Goal: Task Accomplishment & Management: Complete application form

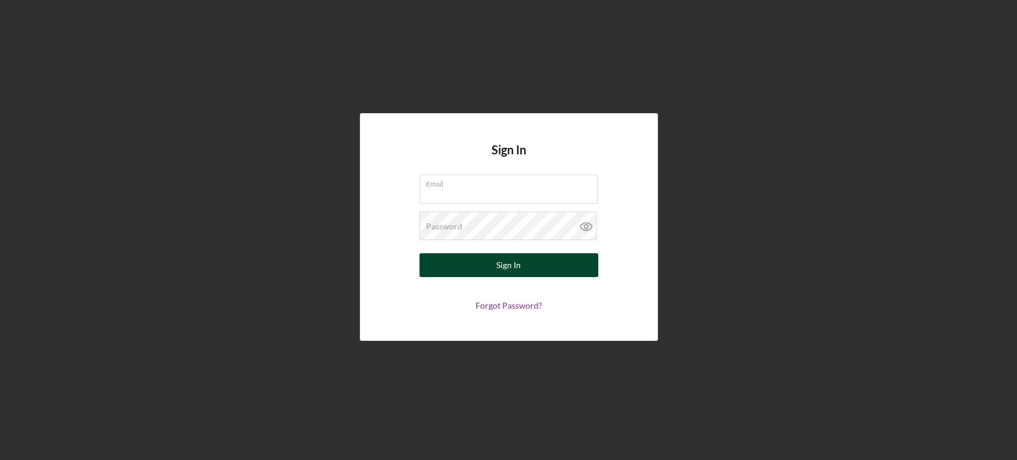
type input "[EMAIL_ADDRESS][DOMAIN_NAME]"
click at [536, 261] on button "Sign In" at bounding box center [508, 265] width 179 height 24
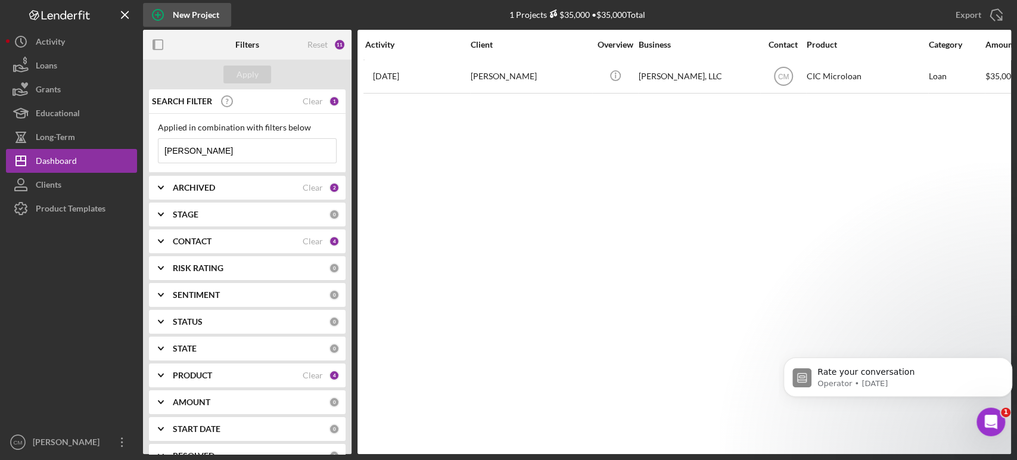
click at [164, 15] on icon "button" at bounding box center [158, 15] width 30 height 30
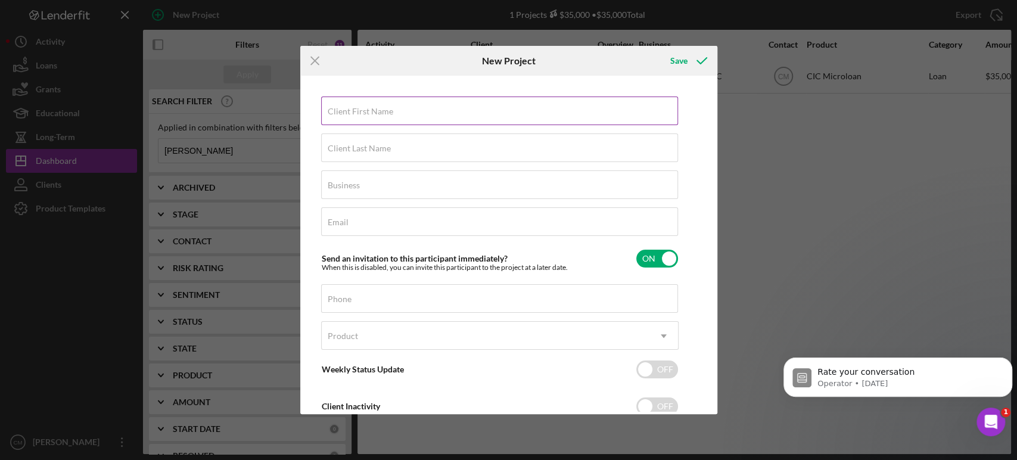
click at [353, 110] on label "Client First Name" at bounding box center [361, 112] width 66 height 10
click at [353, 110] on input "Client First Name" at bounding box center [499, 111] width 357 height 29
type input "Rachel"
type input "M"
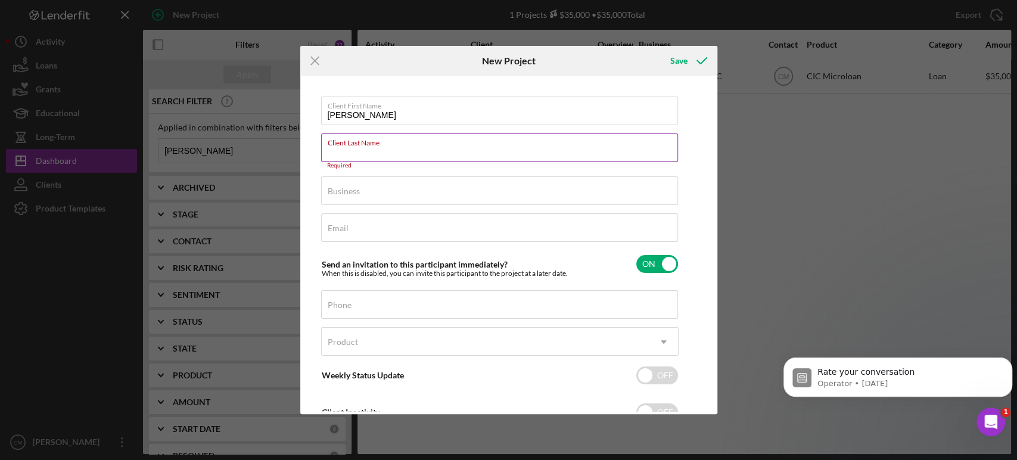
paste input "Moynihan"
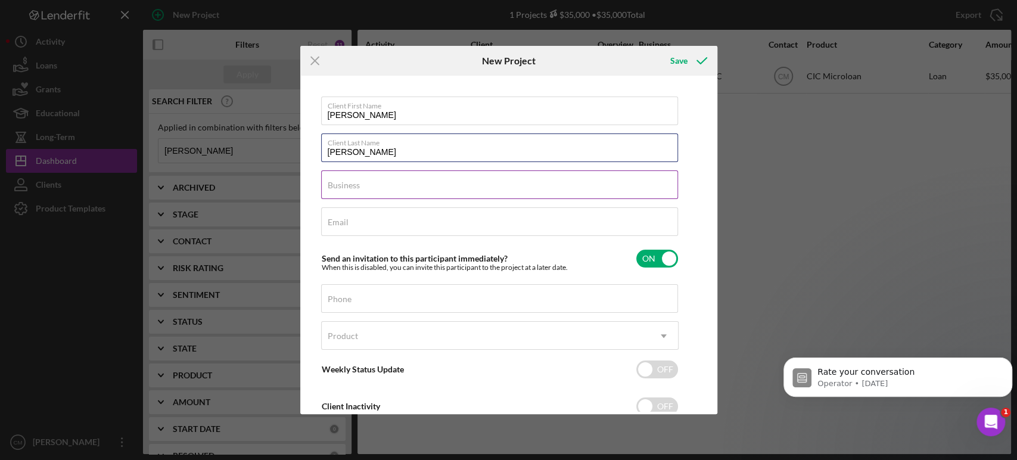
type input "Moynihan"
click at [377, 182] on div "Business Required" at bounding box center [499, 185] width 357 height 30
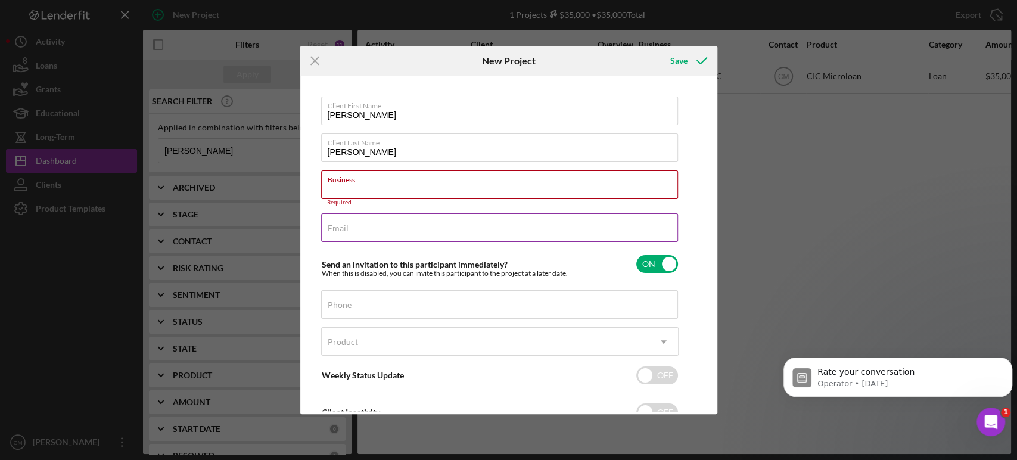
click at [375, 220] on div "Email Required" at bounding box center [499, 228] width 357 height 30
paste input "rachelm@brightworkconsult.com"
click at [346, 235] on input "rachelm@brightworkconsult.com" at bounding box center [499, 227] width 357 height 29
type input "rachelm@brightworkconsult.com"
click at [403, 196] on input "Business" at bounding box center [499, 184] width 357 height 29
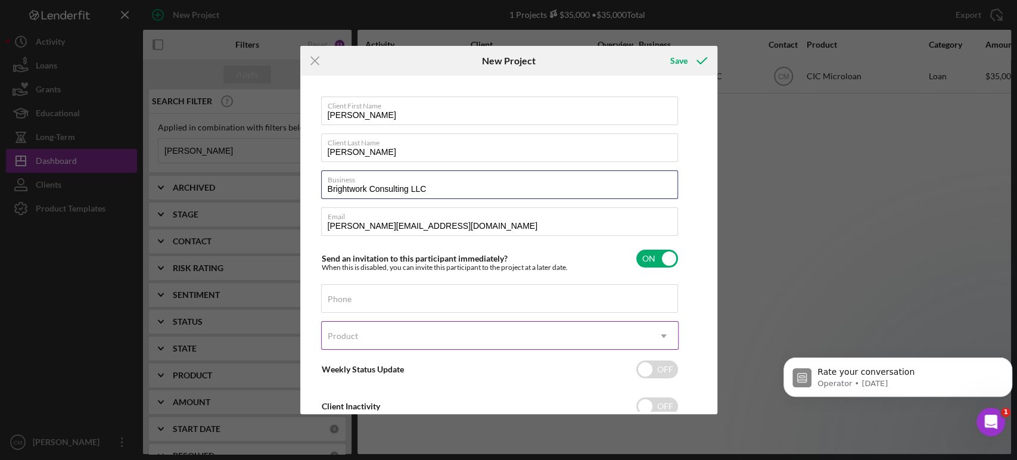
type input "Brightwork Consulting LLC"
click at [410, 342] on div "Product" at bounding box center [486, 335] width 328 height 27
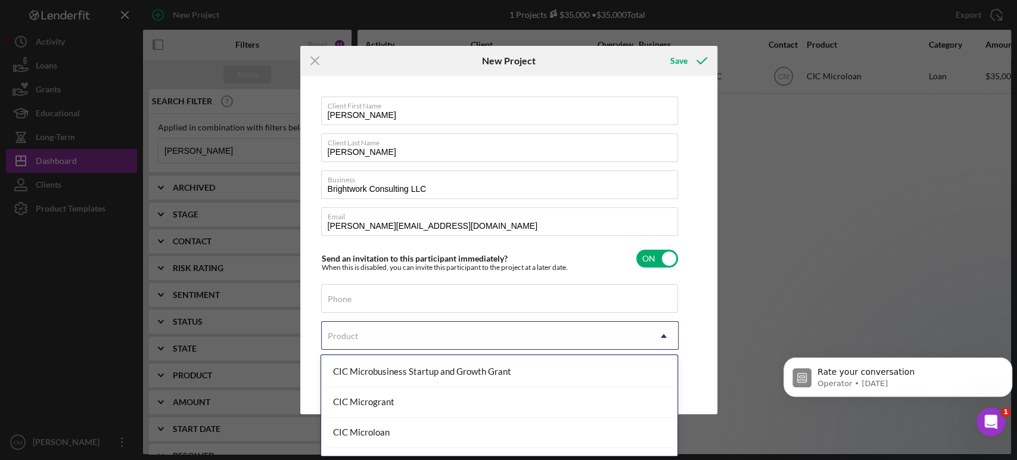
scroll to position [157, 0]
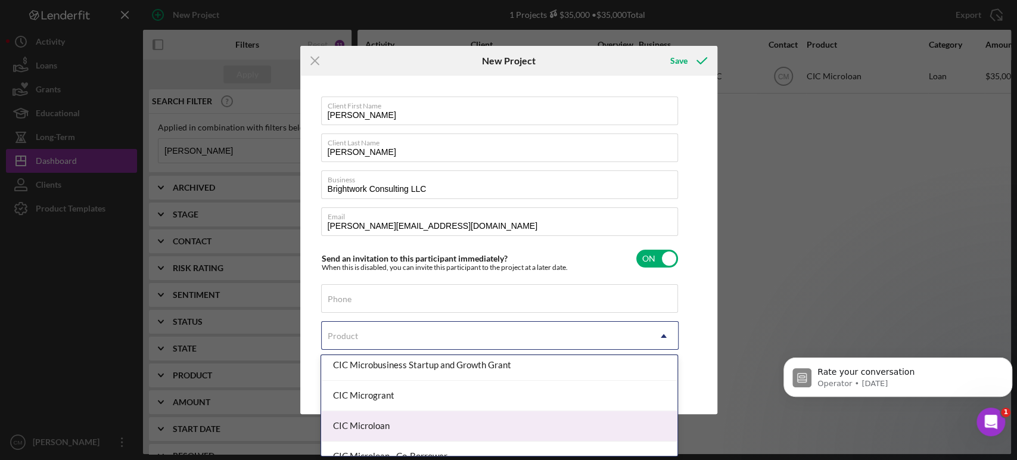
click at [431, 419] on div "CIC Microloan" at bounding box center [499, 426] width 356 height 30
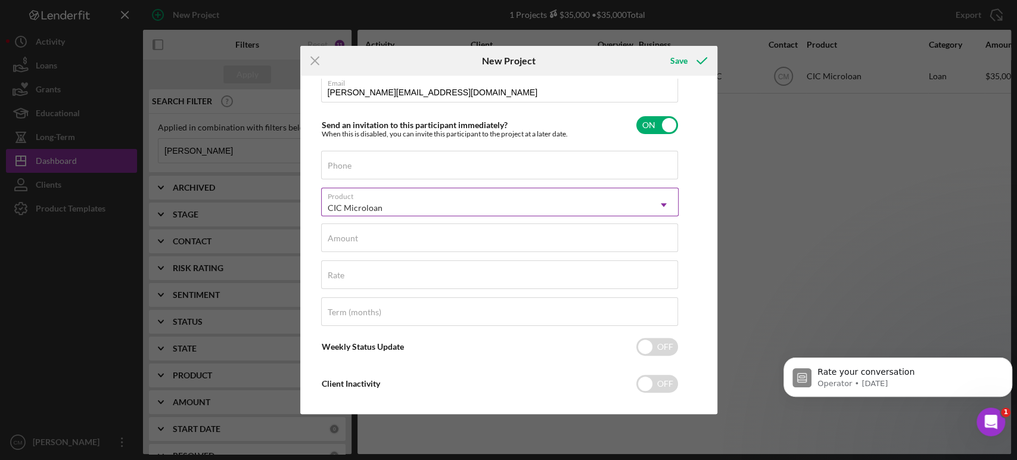
scroll to position [134, 0]
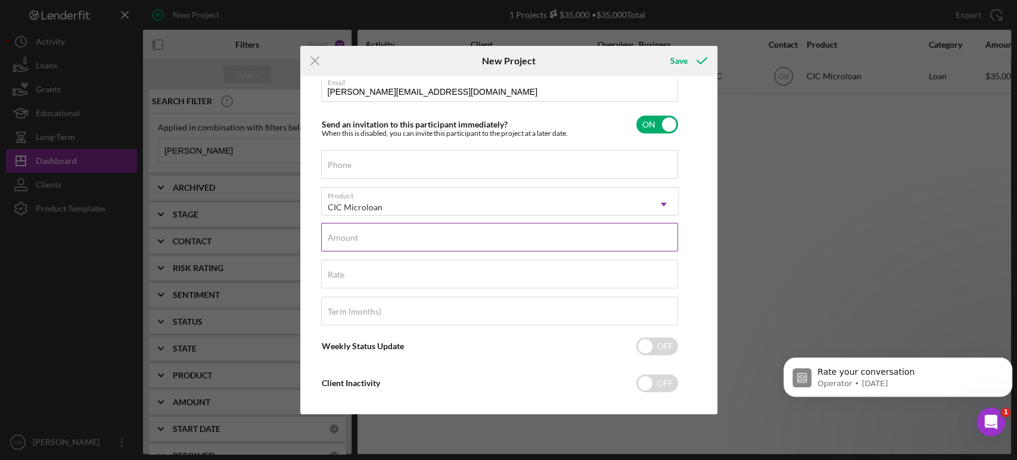
click at [362, 238] on input "Amount" at bounding box center [499, 237] width 357 height 29
type input "$30,000"
click at [375, 269] on div "Rate" at bounding box center [499, 275] width 357 height 30
type input "9.750%"
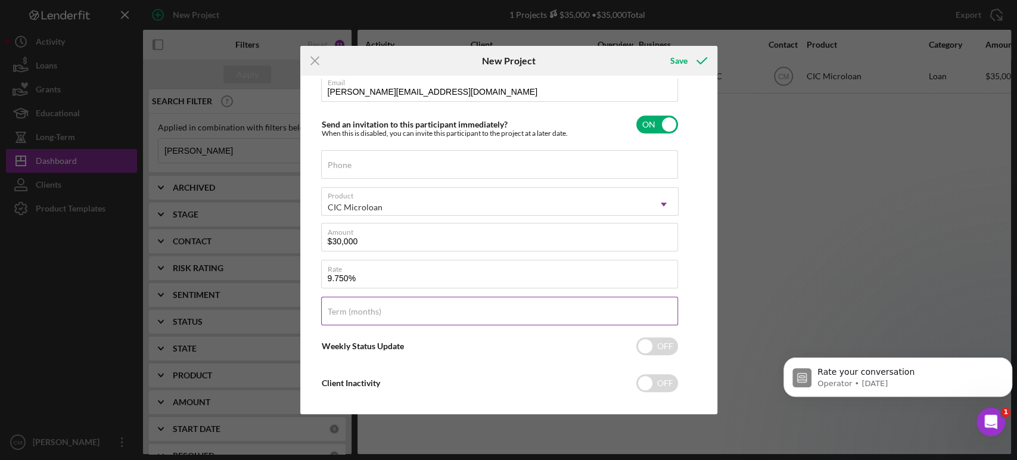
click at [413, 315] on input "Term (months)" at bounding box center [499, 311] width 357 height 29
click at [670, 382] on input "checkbox" at bounding box center [657, 383] width 42 height 18
checkbox input "true"
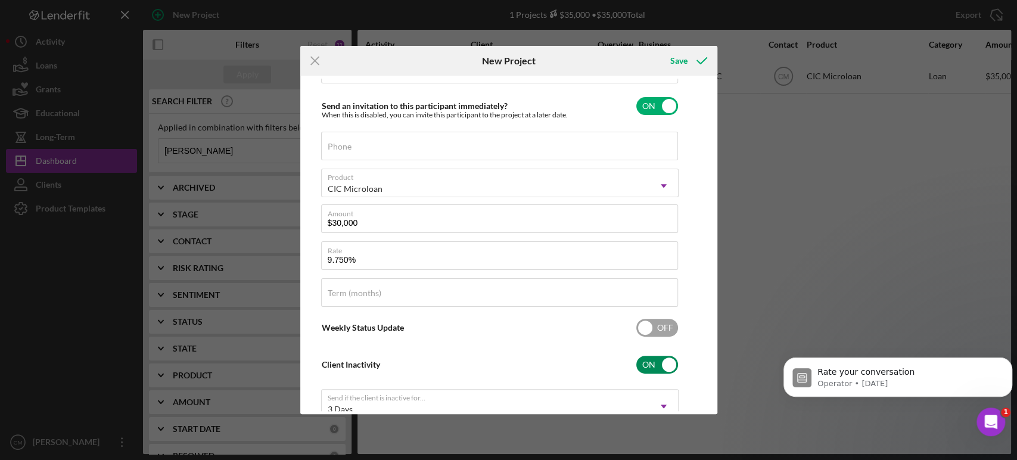
scroll to position [235, 0]
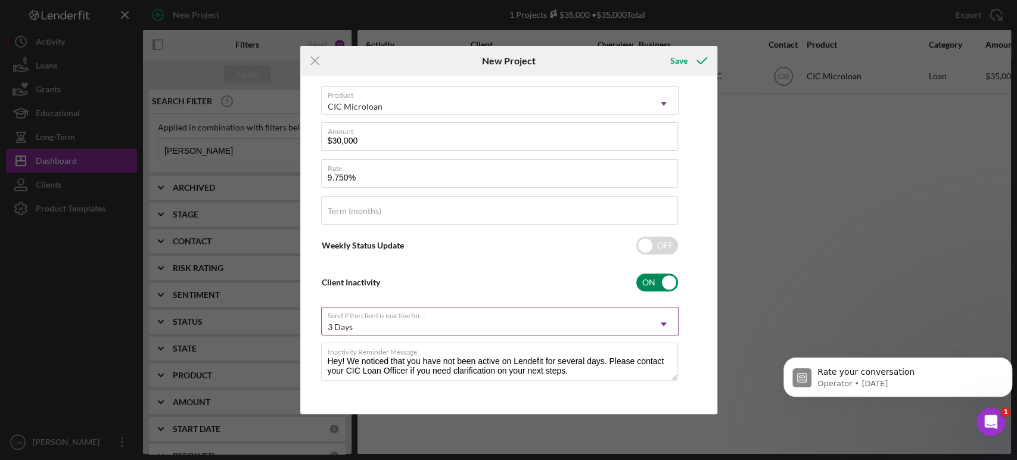
click at [541, 323] on div "3 Days" at bounding box center [486, 326] width 328 height 27
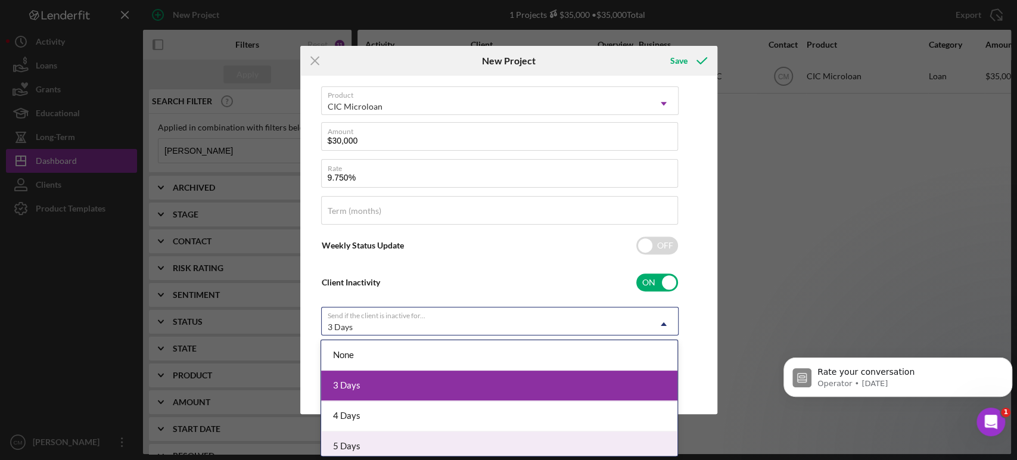
click at [413, 441] on div "5 Days" at bounding box center [499, 446] width 356 height 30
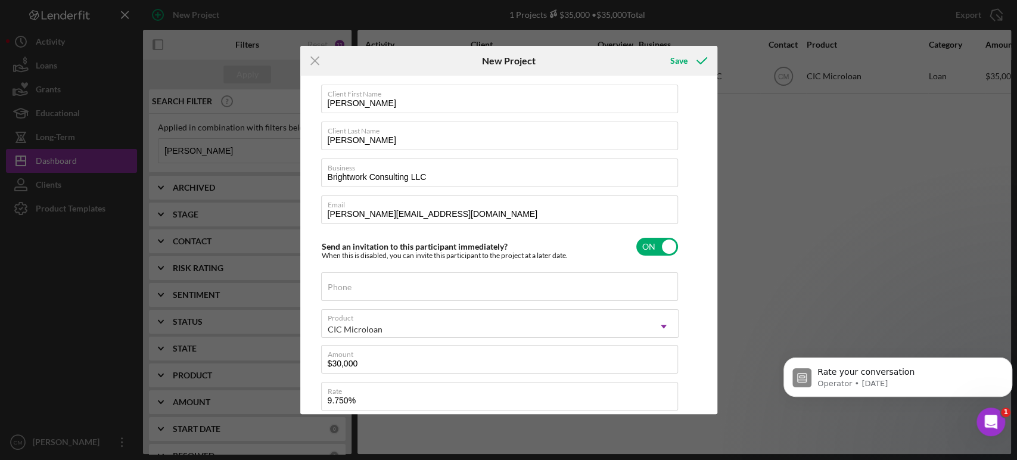
scroll to position [0, 0]
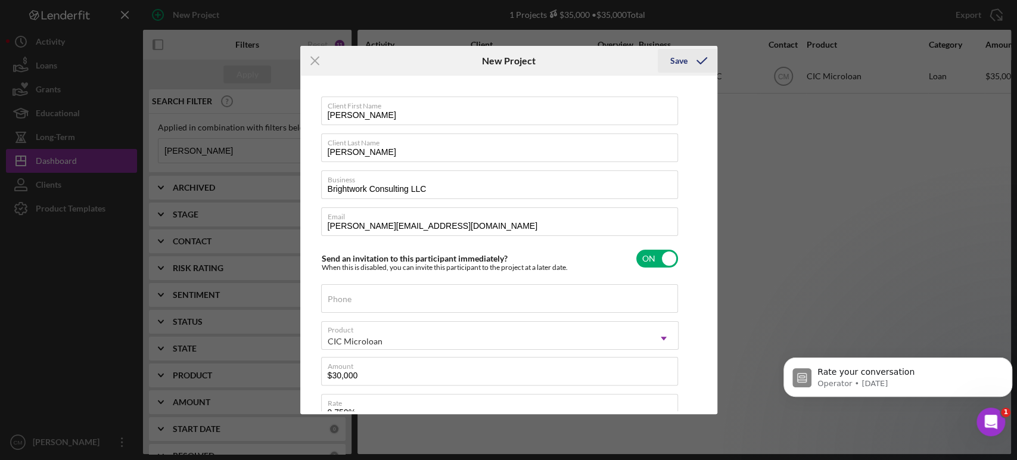
click at [679, 60] on div "Save" at bounding box center [678, 61] width 17 height 24
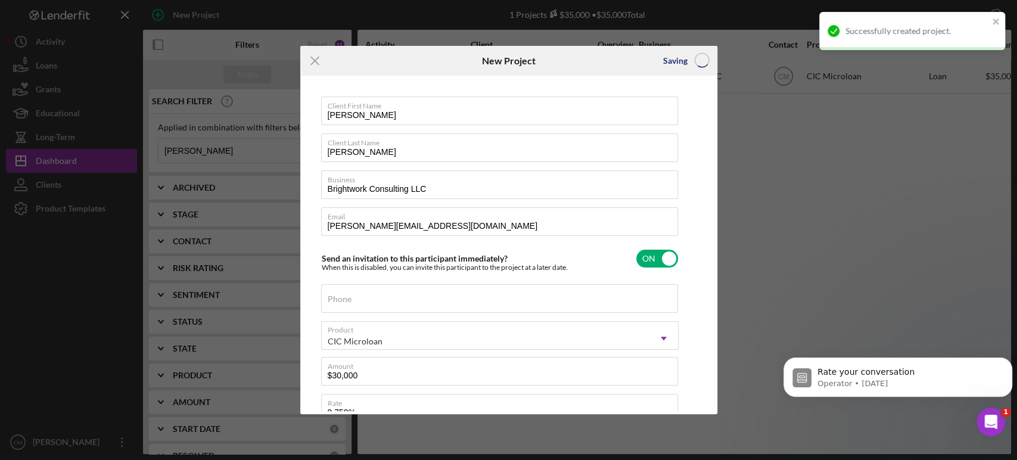
checkbox input "false"
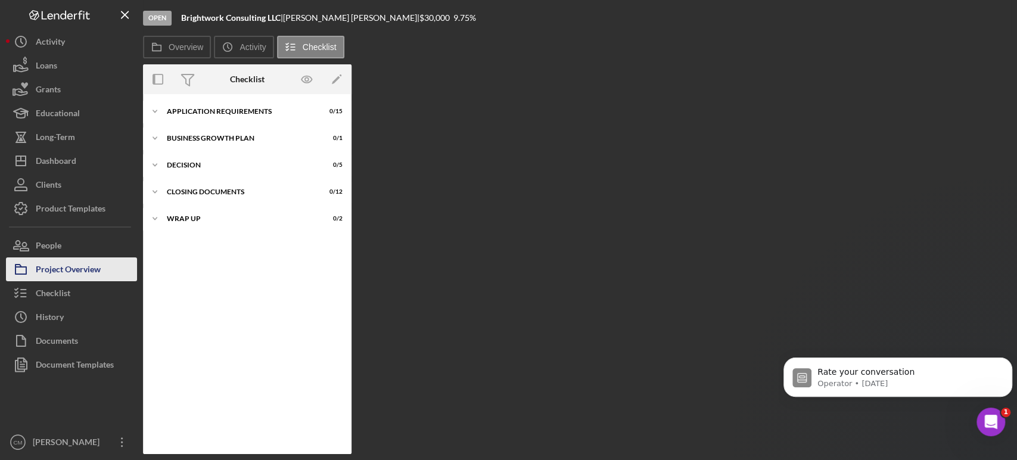
click at [94, 270] on div "Project Overview" at bounding box center [68, 270] width 65 height 27
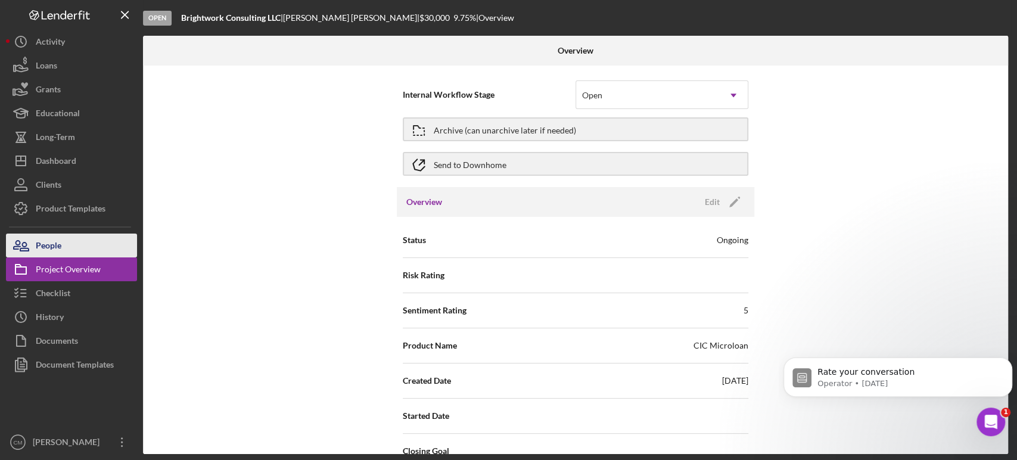
click at [76, 248] on button "People" at bounding box center [71, 246] width 131 height 24
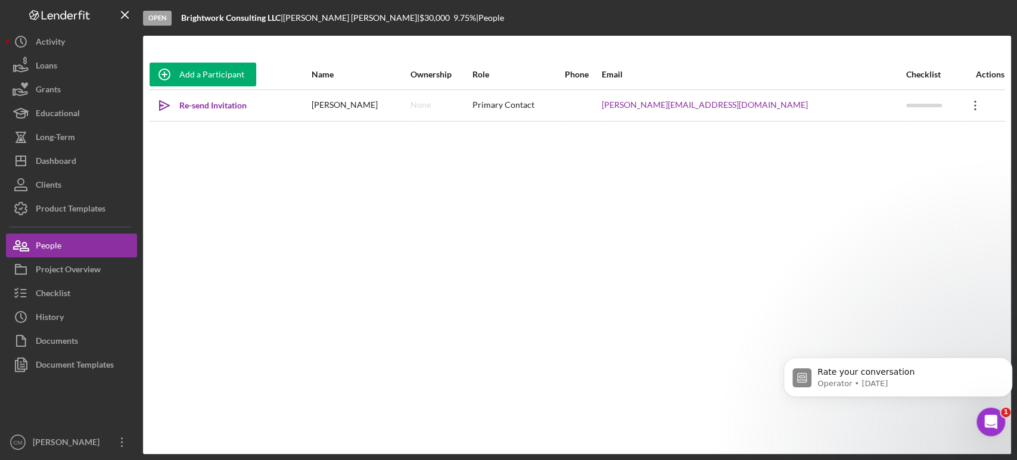
click at [969, 100] on icon "Icon/Overflow" at bounding box center [975, 106] width 30 height 30
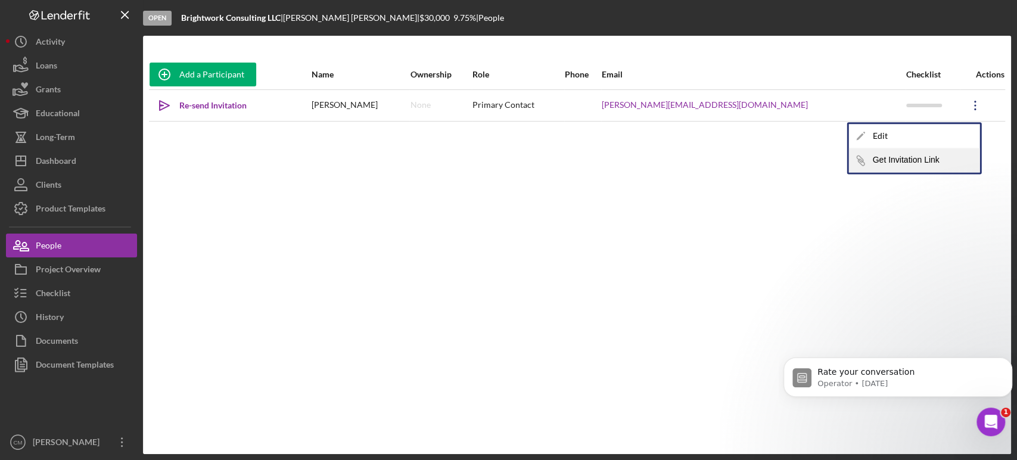
click at [903, 155] on button "Icon/Link Get Invitation Link" at bounding box center [913, 160] width 131 height 24
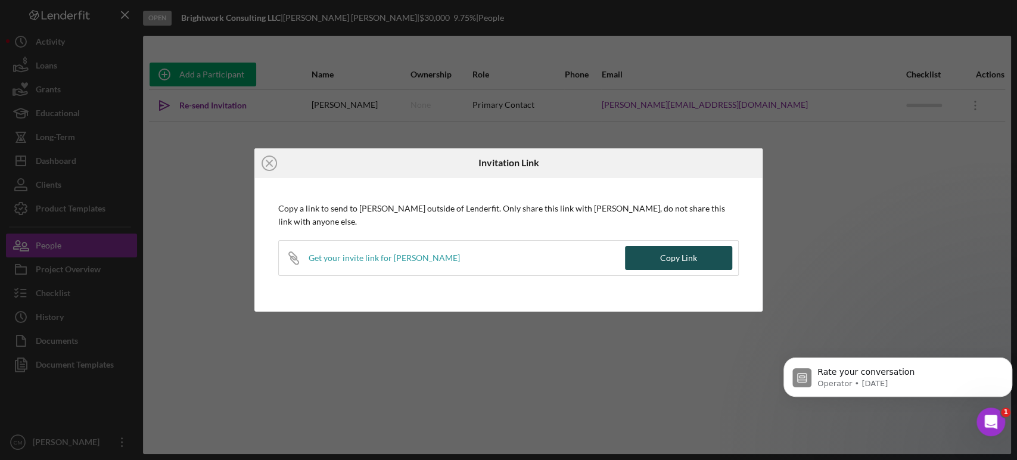
click at [679, 257] on div "Copy Link" at bounding box center [678, 258] width 37 height 24
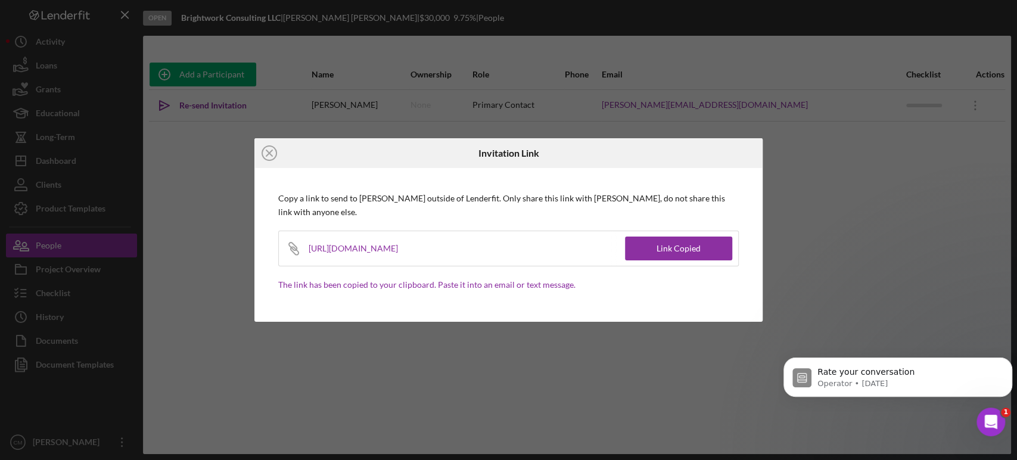
drag, startPoint x: 564, startPoint y: 252, endPoint x: 310, endPoint y: 253, distance: 253.8
click at [310, 253] on div "https://app.lenderfit.io/invite/bbb83255bfec49d1bb0fa82c2a453d0b" at bounding box center [361, 248] width 104 height 35
copy div "https://app.lenderfit.io/invite/bbb83255bfec49d1bb0fa82c2a453d0b"
click at [270, 152] on line at bounding box center [269, 153] width 6 height 6
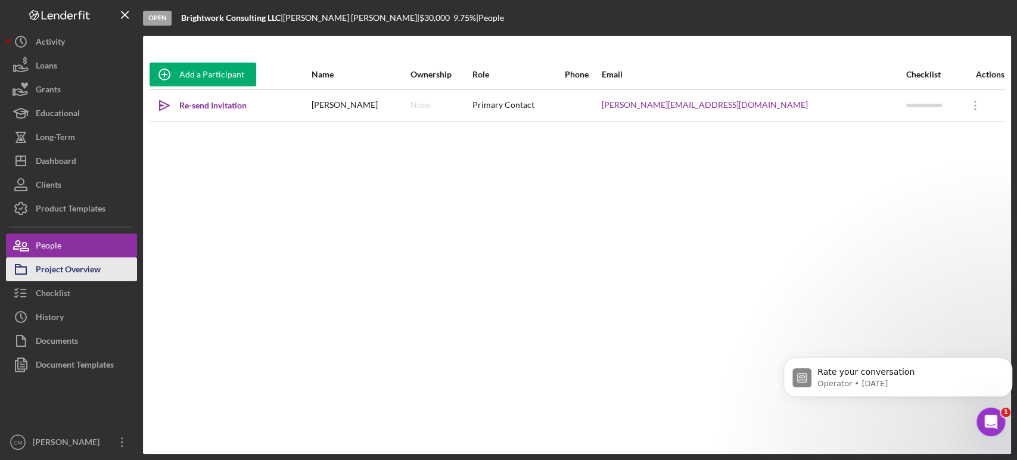
click at [78, 272] on div "Project Overview" at bounding box center [68, 270] width 65 height 27
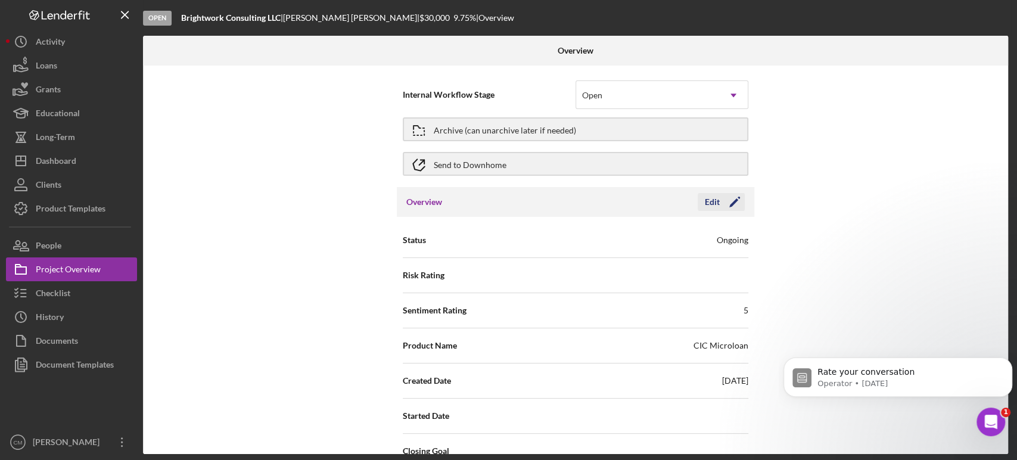
click at [729, 198] on icon "Icon/Edit" at bounding box center [735, 202] width 30 height 30
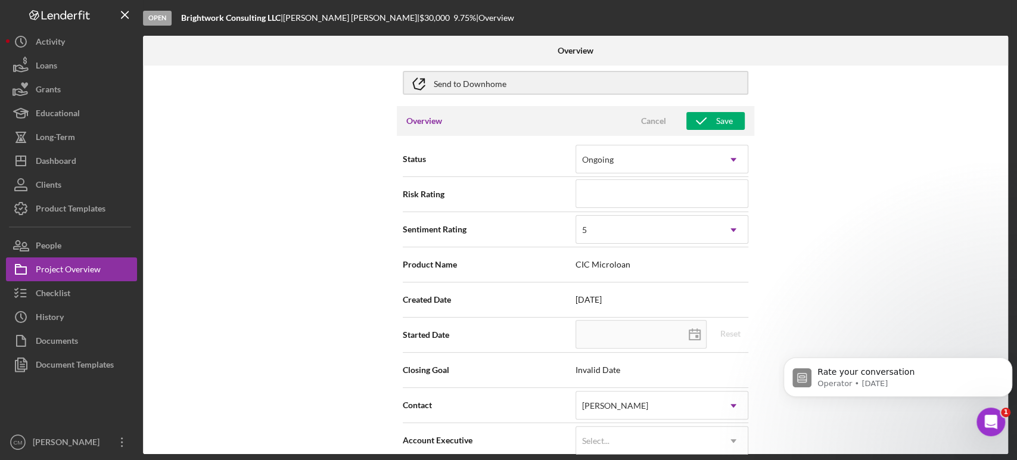
scroll to position [82, 0]
click at [720, 238] on icon "Icon/Dropdown Arrow" at bounding box center [733, 229] width 29 height 29
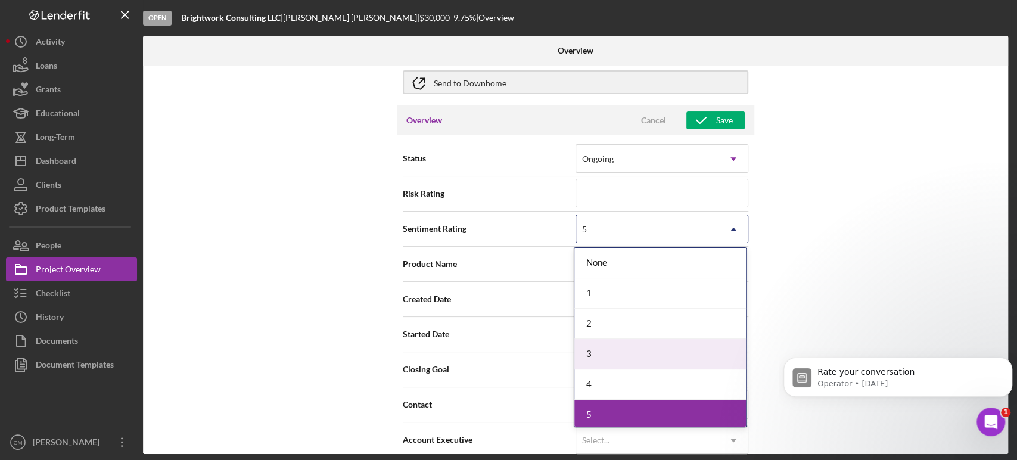
click at [646, 349] on div "3" at bounding box center [660, 354] width 172 height 30
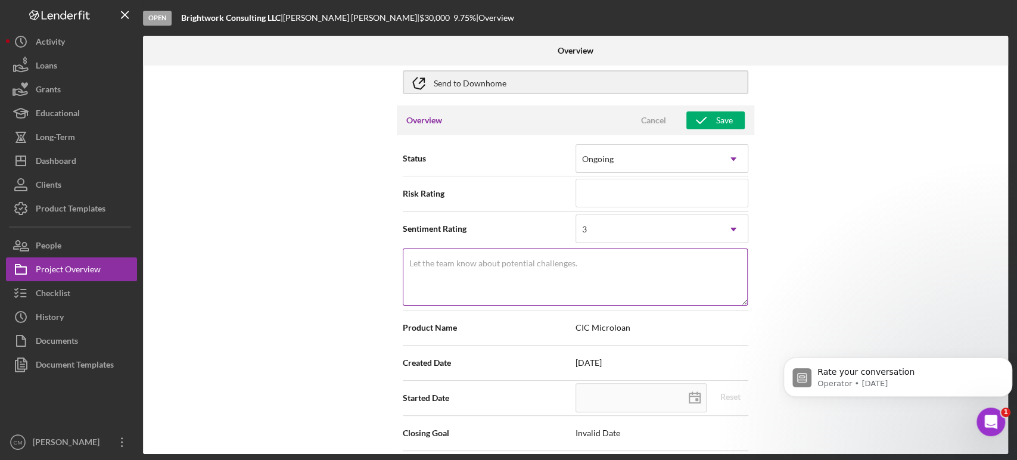
click at [635, 273] on textarea "Let the team know about potential challenges." at bounding box center [575, 276] width 345 height 57
type textarea "S"
type textarea "St"
type textarea "Str"
type textarea "Stron"
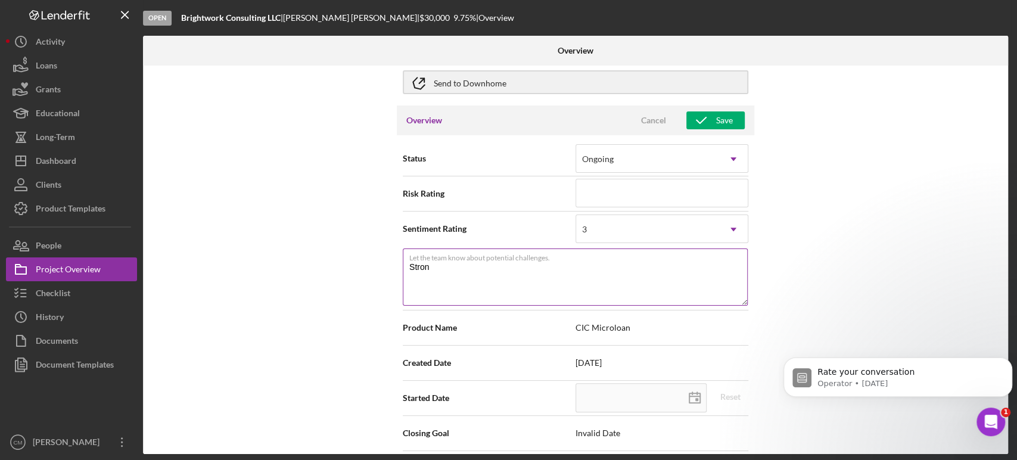
type textarea "Strong"
type textarea "Strong a"
type textarea "Strong ap"
type textarea "Strong app"
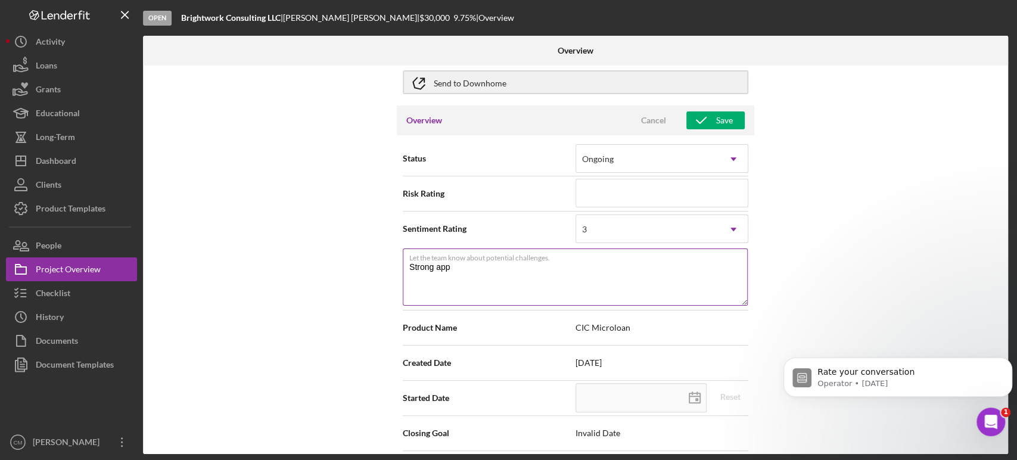
type textarea "Strong appl"
type textarea "Strong appli"
type textarea "Strong applic"
type textarea "Strong applica"
type textarea "Strong applican"
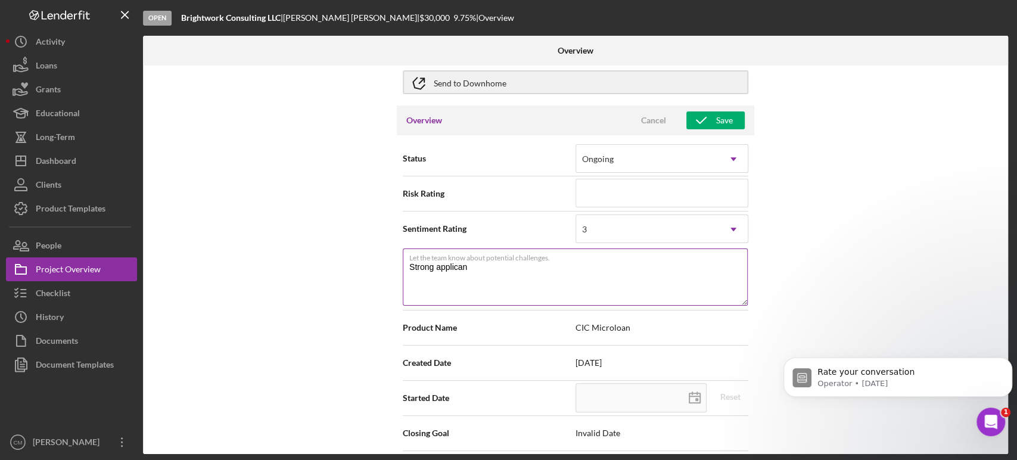
type textarea "Strong applicant"
type textarea "Strong applicant a"
type textarea "Strong applicant an"
type textarea "Strong applicant and"
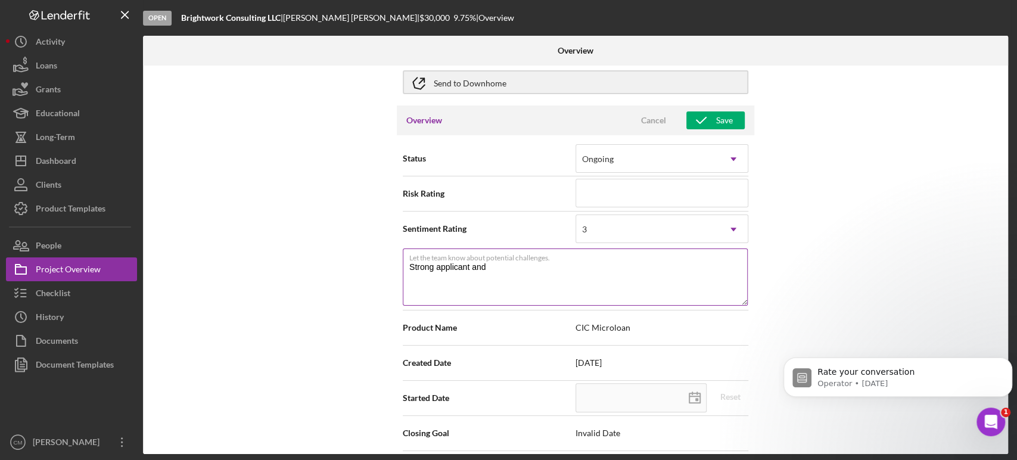
type textarea "Strong applicant and"
type textarea "Strong applicant and r"
type textarea "Strong applicant and re"
type textarea "Strong applicant and rea"
type textarea "Strong applicant and reas"
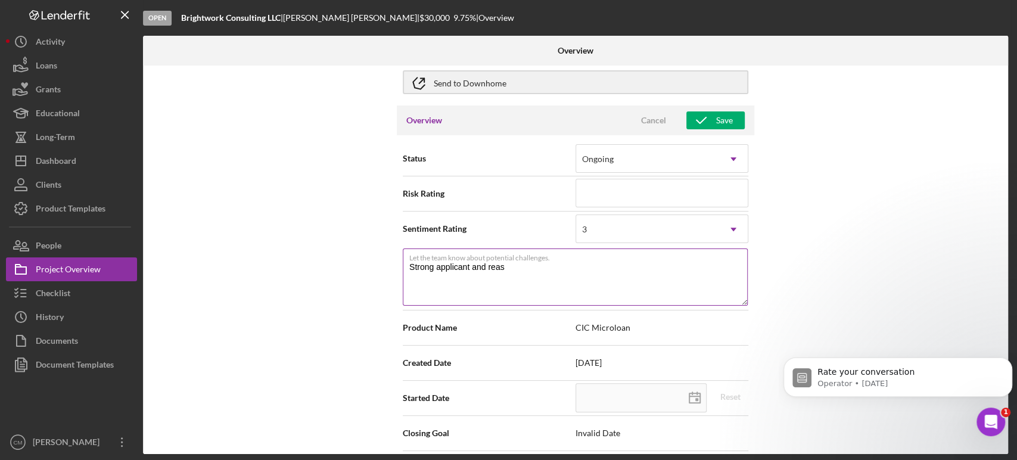
type textarea "Strong applicant and reaso"
type textarea "Strong applicant and reason"
type textarea "Strong applicant and reasona"
type textarea "Strong applicant and reasonab"
type textarea "Strong applicant and reasonabl"
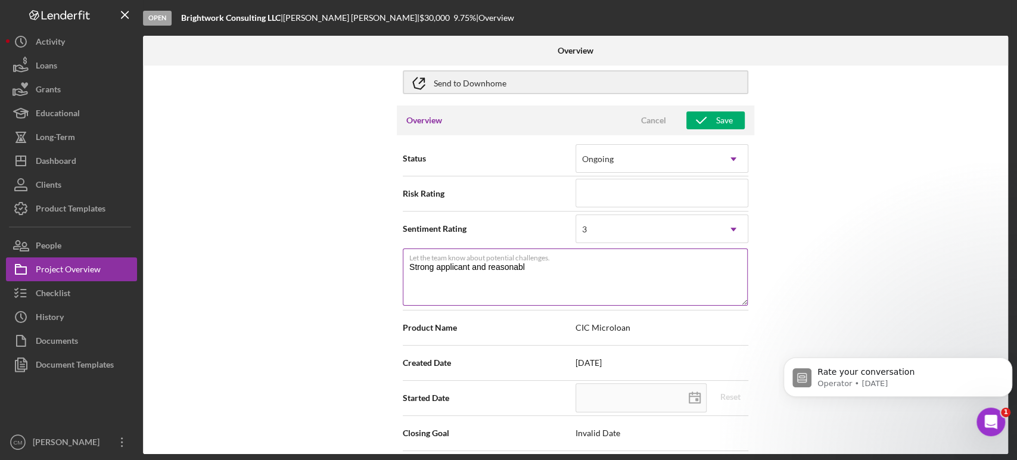
type textarea "Strong applicant and reasonable"
type textarea "Strong applicant and reasonable re"
type textarea "Strong applicant and reasonable req"
type textarea "Strong applicant and reasonable requ"
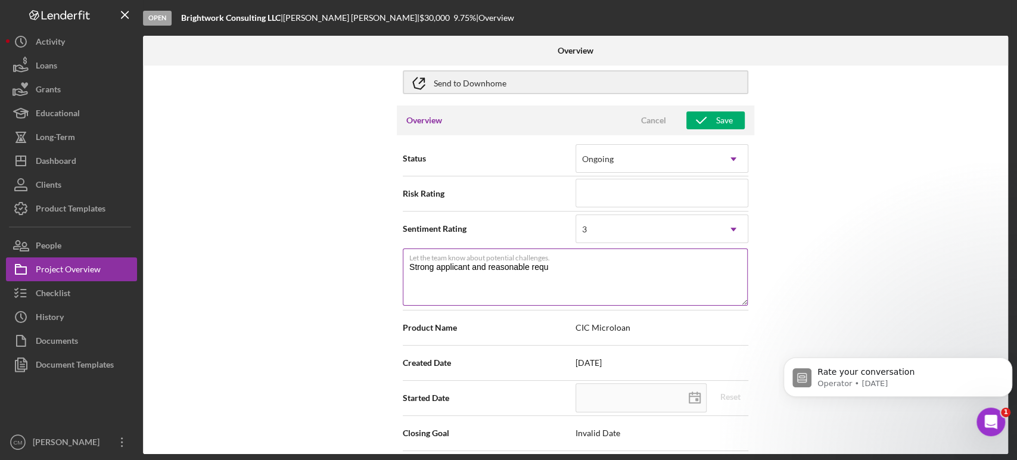
type textarea "Strong applicant and reasonable reque"
type textarea "Strong applicant and reasonable reques"
type textarea "Strong applicant and reasonable request"
type textarea "Strong applicant and reasonable request f"
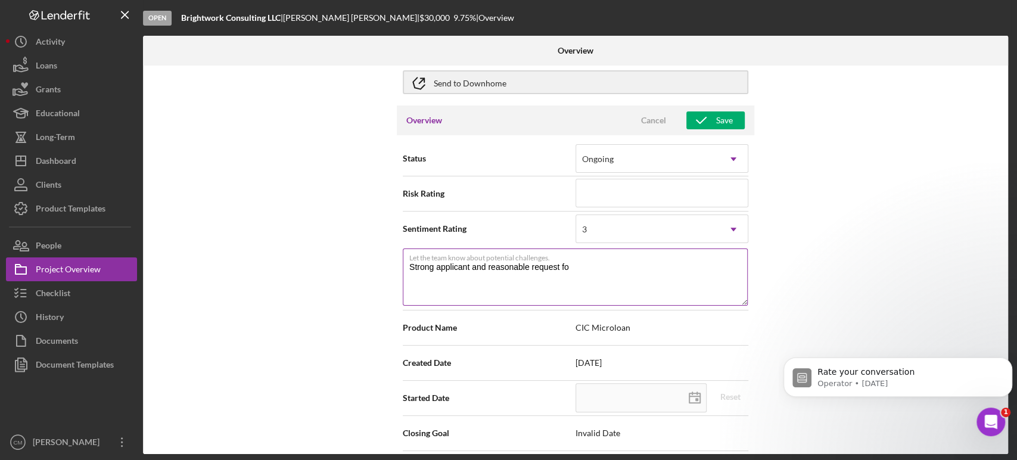
type textarea "Strong applicant and reasonable request for"
type textarea "Strong applicant and reasonable request for d"
type textarea "Strong applicant and reasonable request for du"
type textarea "Strong applicant and reasonable request for d"
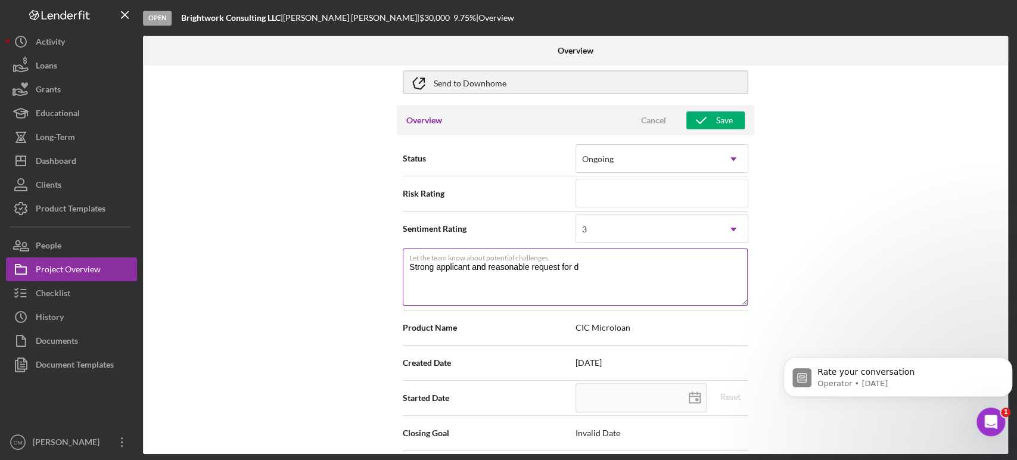
type textarea "Strong applicant and reasonable request for"
type textarea "Strong applicant and reasonable request for fu"
type textarea "Strong applicant and reasonable request for fun"
type textarea "Strong applicant and reasonable request for fund"
type textarea "Strong applicant and reasonable request for fundi"
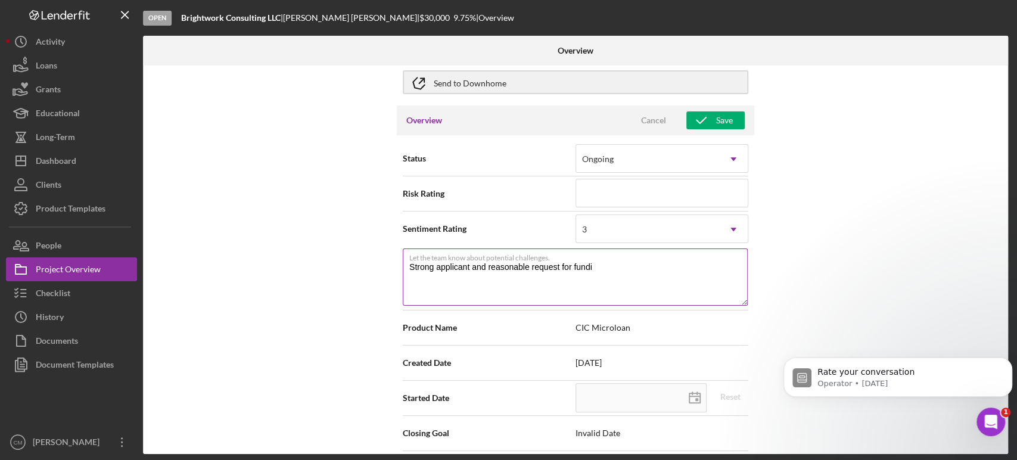
type textarea "Strong applicant and reasonable request for fundin"
type textarea "Strong applicant and reasonable request for funding"
type textarea "Strong applicant and reasonable request for funding f"
type textarea "Strong applicant and reasonable request for funding fo"
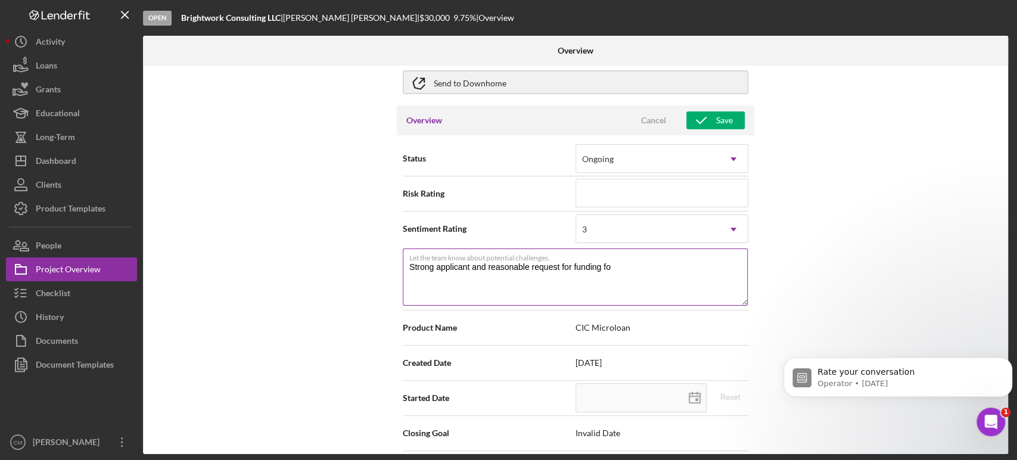
type textarea "Strong applicant and reasonable request for funding for"
type textarea "Strong applicant and reasonable request for funding for th"
type textarea "Strong applicant and reasonable request for funding for the"
type textarea "Strong applicant and reasonable request for funding for the p"
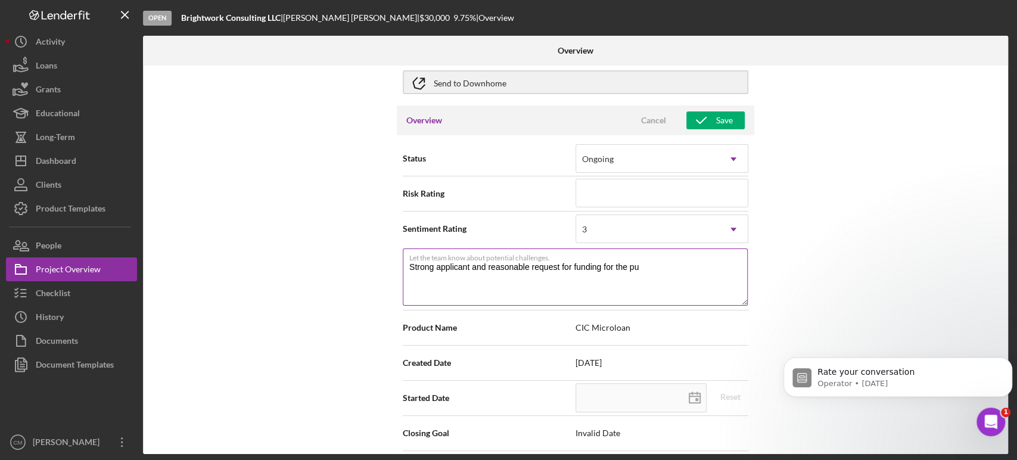
type textarea "Strong applicant and reasonable request for funding for the pur"
type textarea "Strong applicant and reasonable request for funding for the purp"
type textarea "Strong applicant and reasonable request for funding for the purpo"
type textarea "Strong applicant and reasonable request for funding for the purpos"
type textarea "Strong applicant and reasonable request for funding for the purpose"
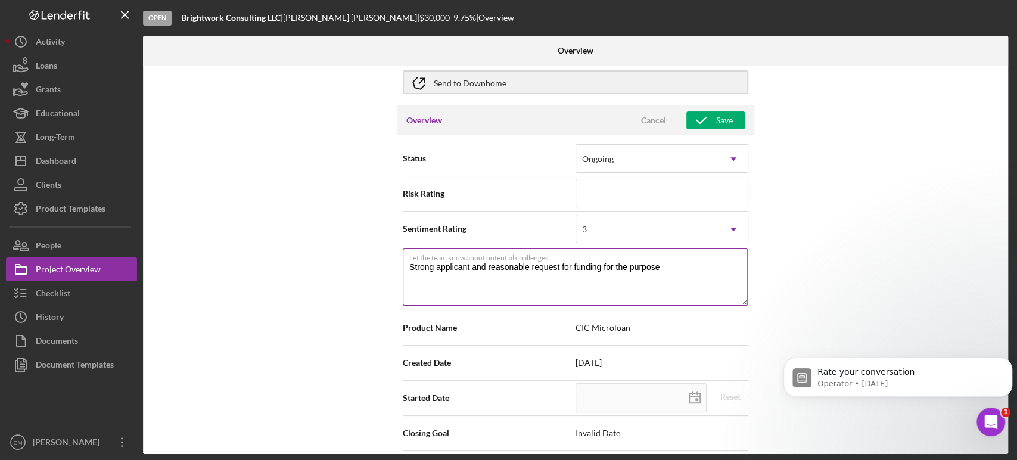
type textarea "Strong applicant and reasonable request for funding for the purpose"
type textarea "Strong applicant and reasonable request for funding for the purpose ("
type textarea "Strong applicant and reasonable request for funding for the purpose (L"
type textarea "Strong applicant and reasonable request for funding for the purpose (LO"
type textarea "Strong applicant and reasonable request for funding for the purpose (LOC"
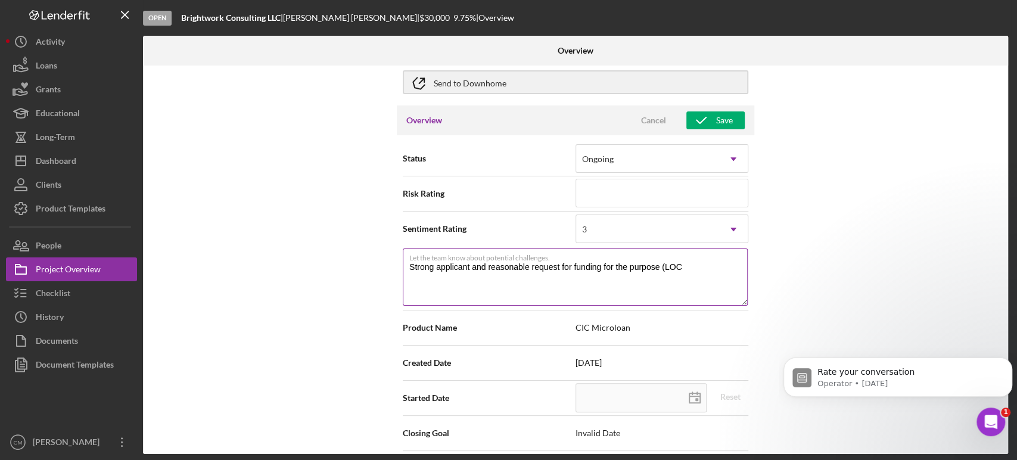
type textarea "Strong applicant and reasonable request for funding for the purpose (LOC)"
type textarea "Strong applicant and reasonable request for funding for the purpose (LOC)."
type textarea "Strong applicant and reasonable request for funding for the purpose (LOC). S"
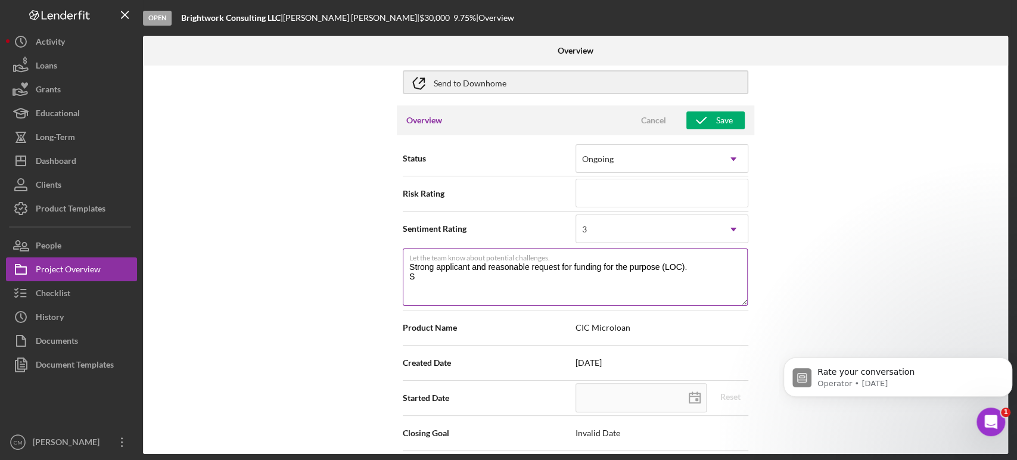
type textarea "Strong applicant and reasonable request for funding for the purpose (LOC). Se"
type textarea "Strong applicant and reasonable request for funding for the purpose (LOC). See"
type textarea "Strong applicant and reasonable request for funding for the purpose (LOC). Seem"
type textarea "Strong applicant and reasonable request for funding for the purpose (LOC). Seems"
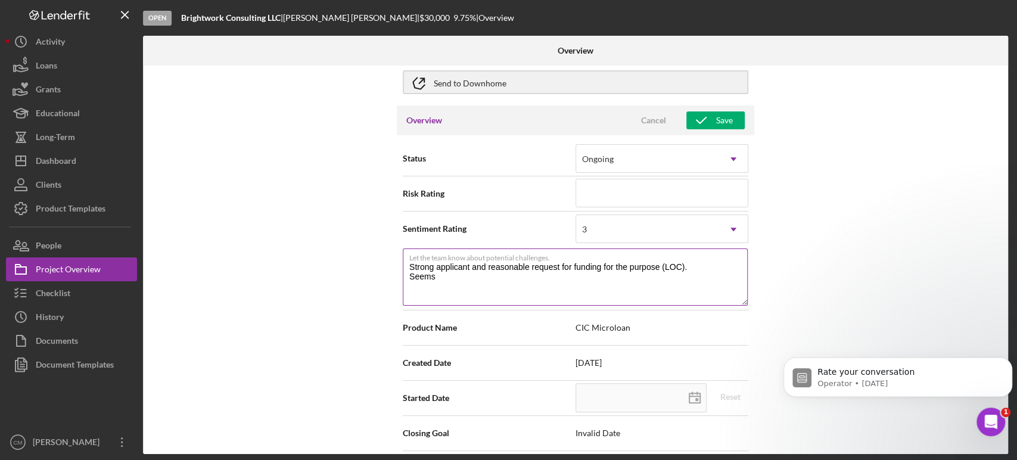
type textarea "Strong applicant and reasonable request for funding for the purpose (LOC). Seem…"
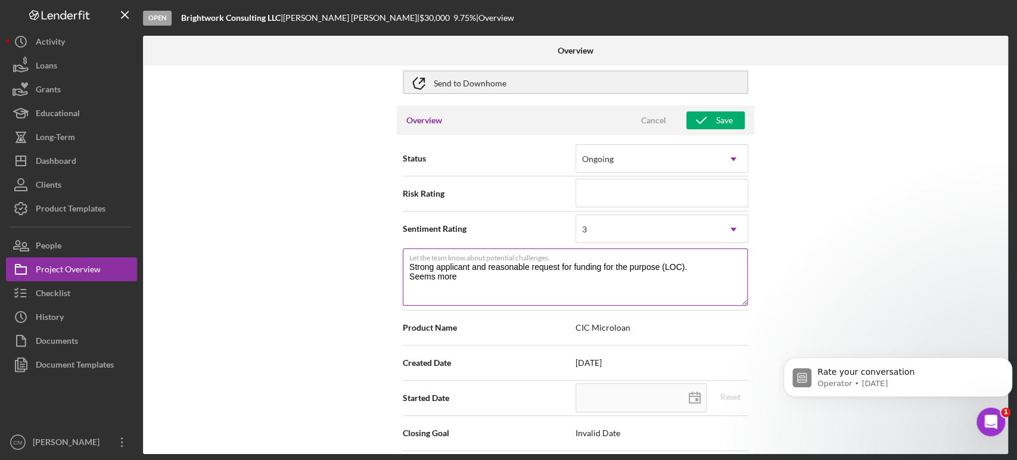
type textarea "Strong applicant and reasonable request for funding for the purpose (LOC). Seem…"
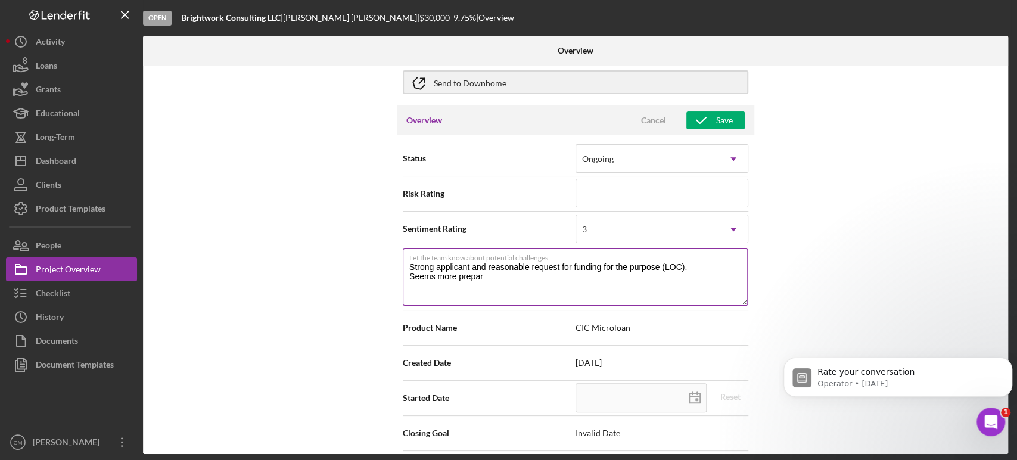
type textarea "Strong applicant and reasonable request for funding for the purpose (LOC). Seem…"
click at [689, 230] on div "3" at bounding box center [647, 229] width 143 height 27
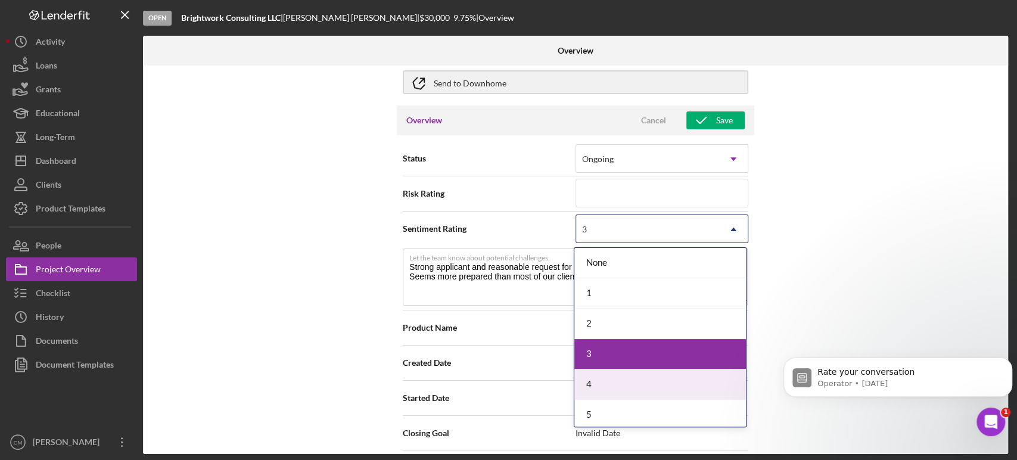
click at [642, 380] on div "4" at bounding box center [660, 384] width 172 height 30
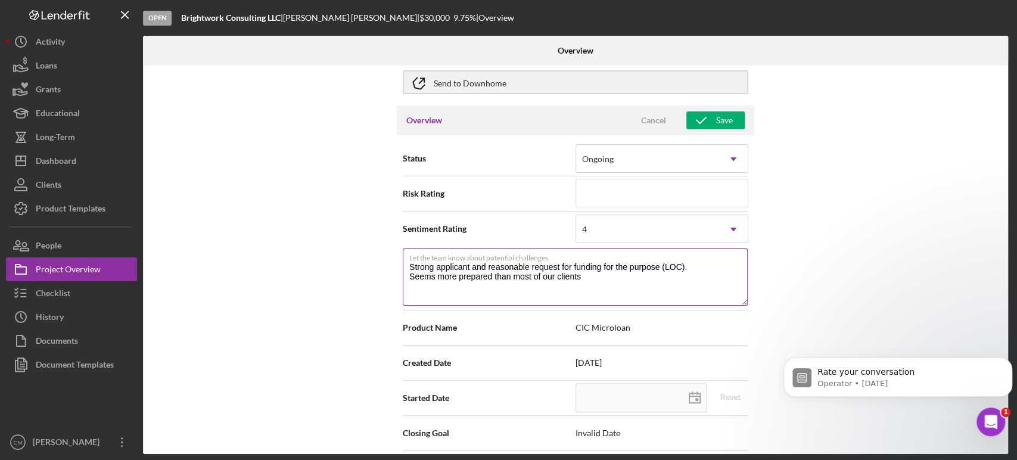
click at [556, 278] on textarea "Strong applicant and reasonable request for funding for the purpose (LOC). Seem…" at bounding box center [575, 276] width 345 height 57
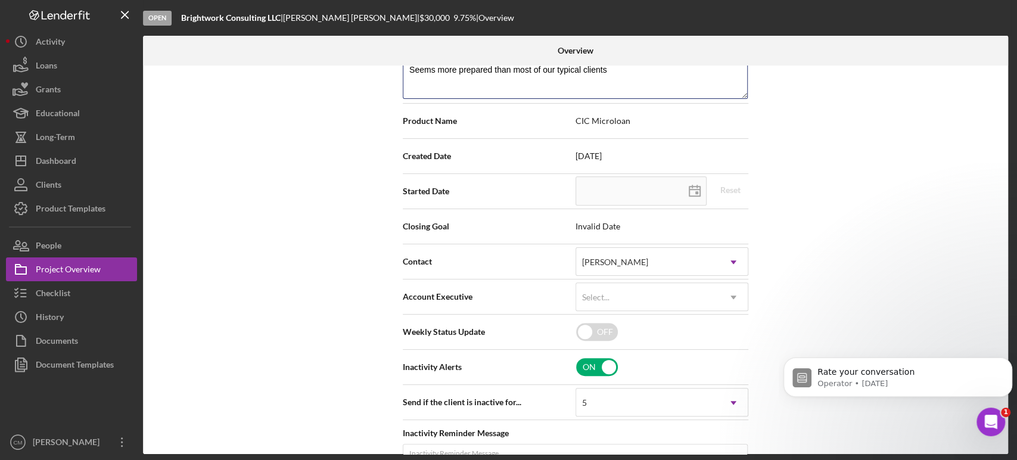
scroll to position [294, 0]
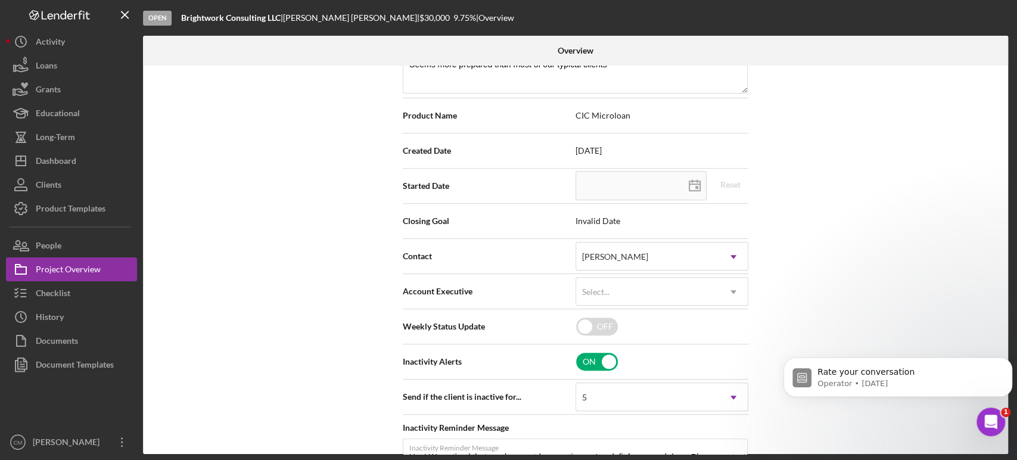
click at [695, 190] on polygon at bounding box center [694, 186] width 11 height 10
click at [683, 289] on div "Select..." at bounding box center [647, 291] width 143 height 27
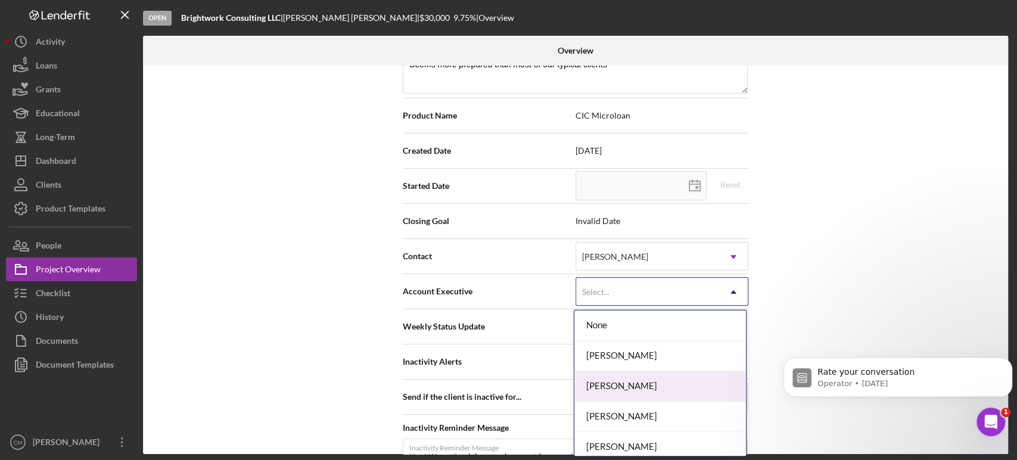
click at [653, 383] on div "Carolina Medina" at bounding box center [660, 386] width 172 height 30
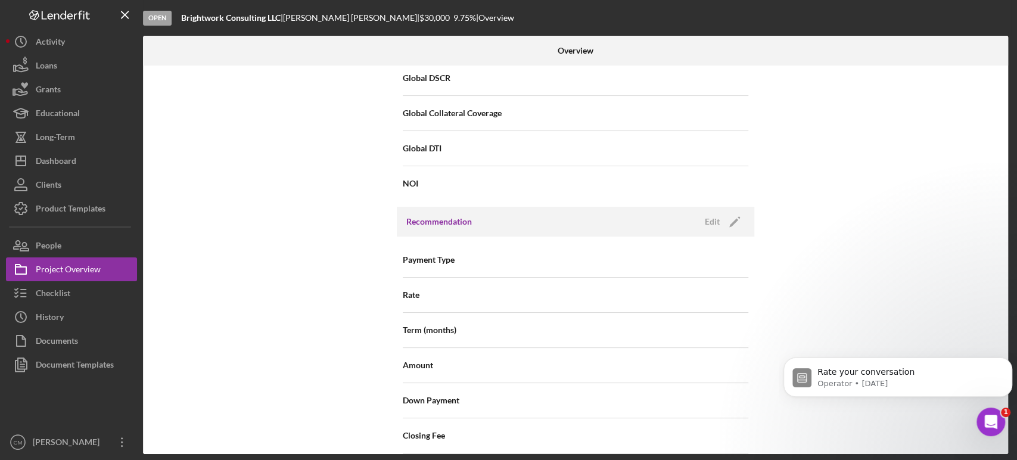
scroll to position [1062, 0]
click at [732, 219] on icon "Icon/Edit" at bounding box center [735, 222] width 30 height 30
click at [708, 261] on div "Select..." at bounding box center [647, 260] width 143 height 27
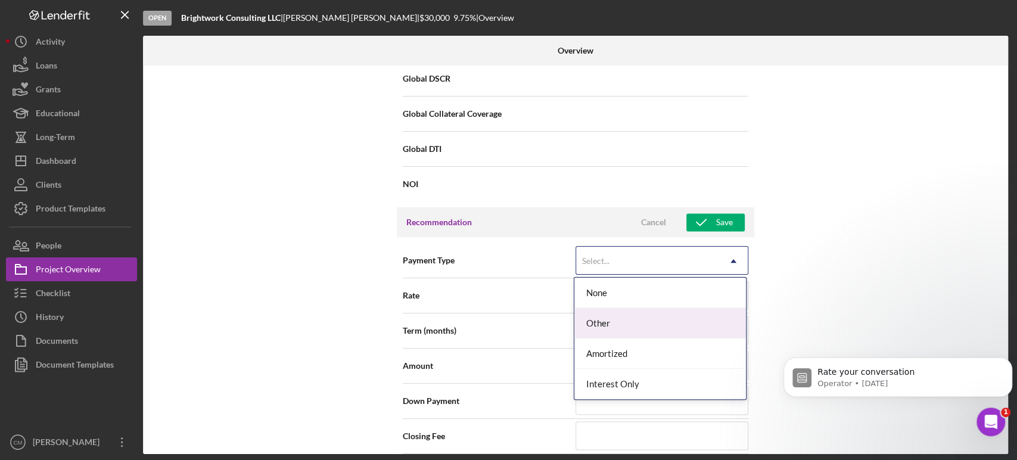
click at [636, 326] on div "Other" at bounding box center [660, 323] width 172 height 30
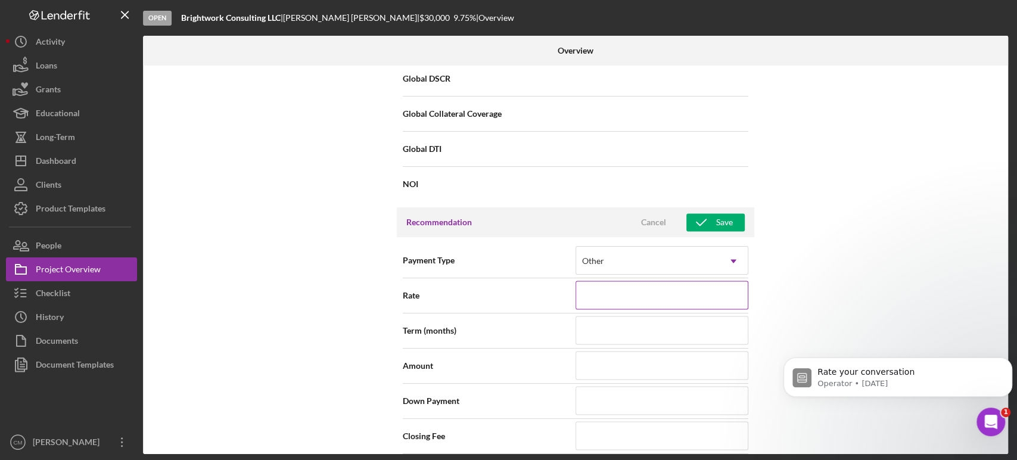
click at [648, 282] on input at bounding box center [662, 295] width 173 height 29
click at [662, 326] on input at bounding box center [662, 330] width 173 height 29
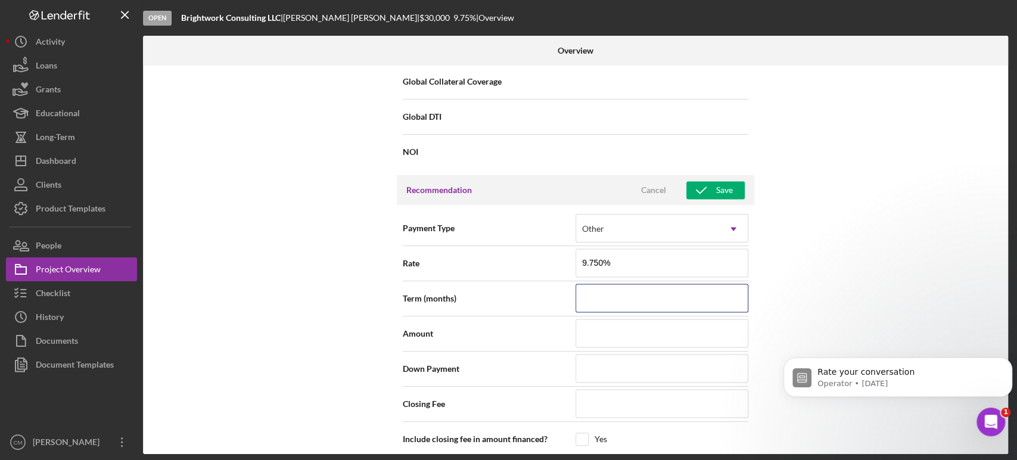
scroll to position [1096, 0]
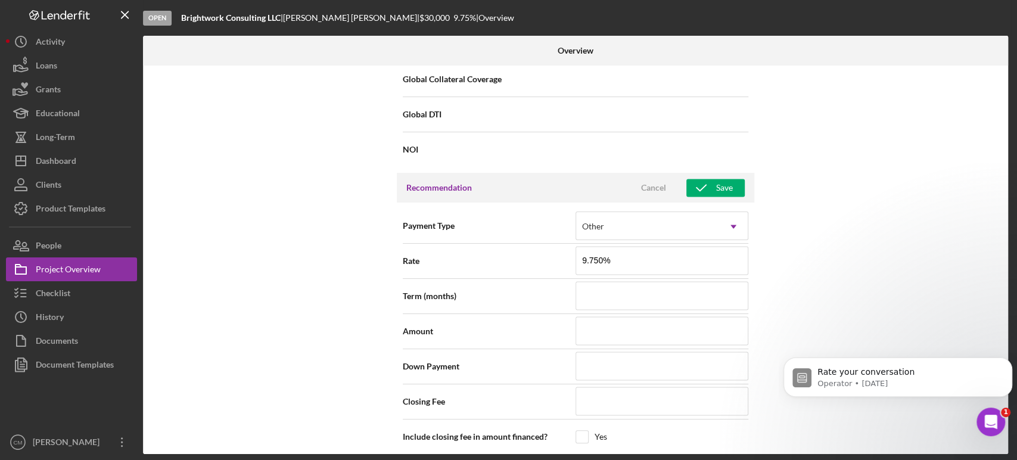
click at [767, 301] on div "Internal Workflow Stage Open Icon/Dropdown Arrow Archive (can unarchive later i…" at bounding box center [575, 260] width 865 height 388
click at [692, 338] on input at bounding box center [662, 330] width 173 height 29
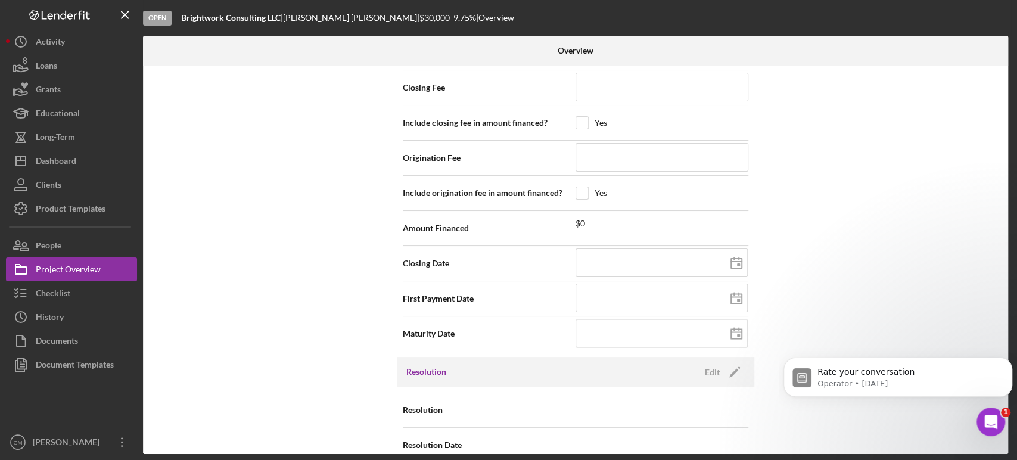
scroll to position [1427, 0]
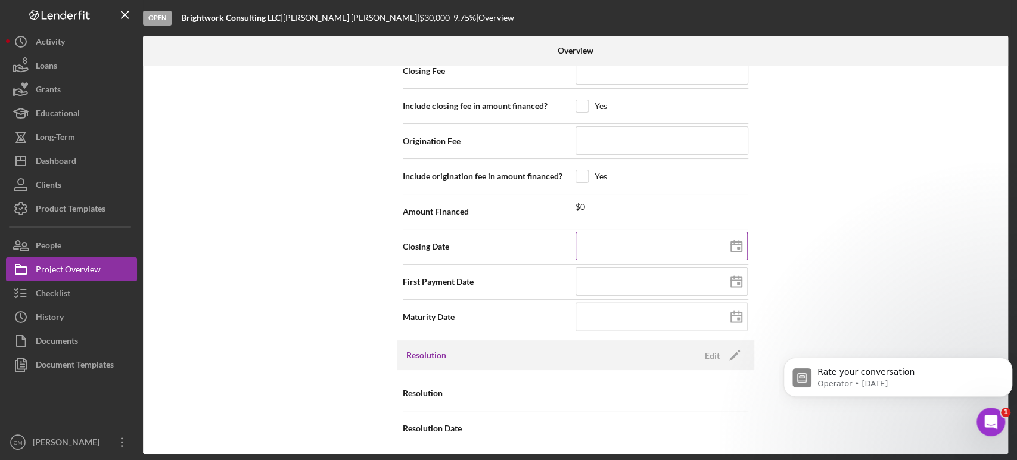
click at [733, 243] on icon at bounding box center [736, 247] width 30 height 30
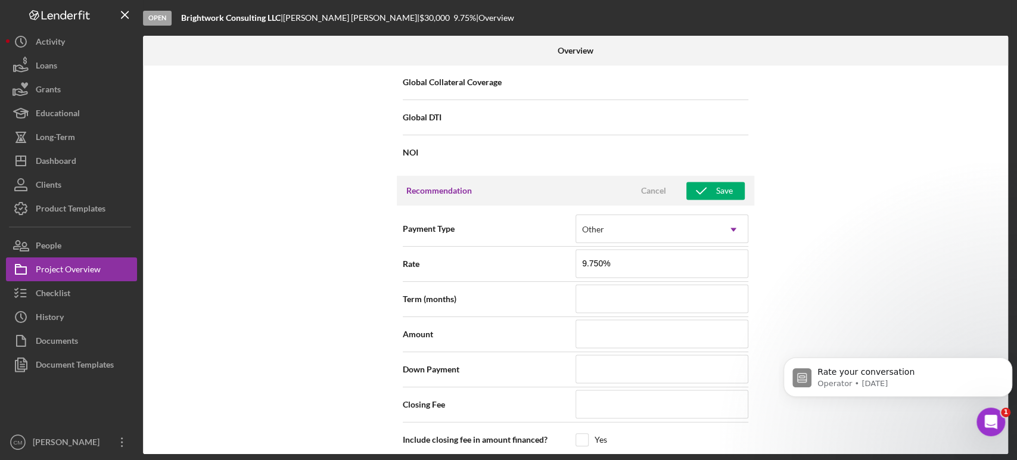
scroll to position [1088, 0]
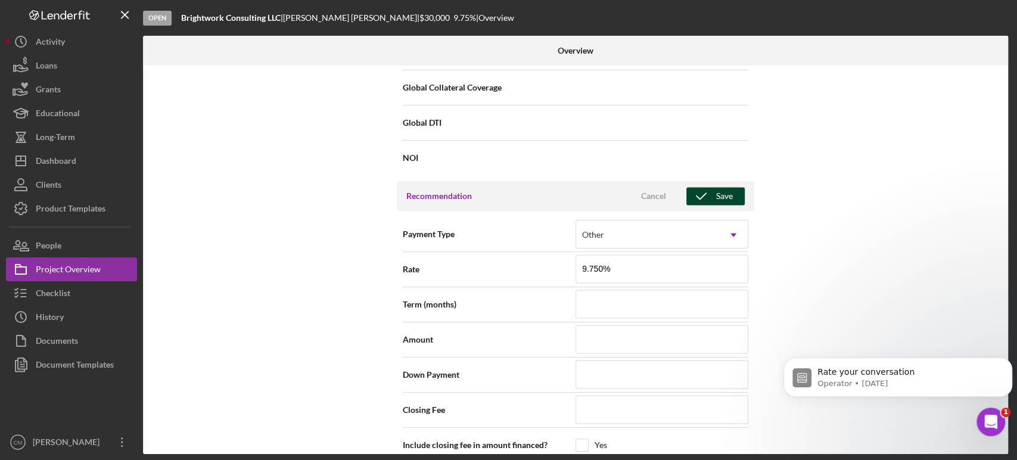
click at [713, 196] on icon "button" at bounding box center [701, 196] width 30 height 30
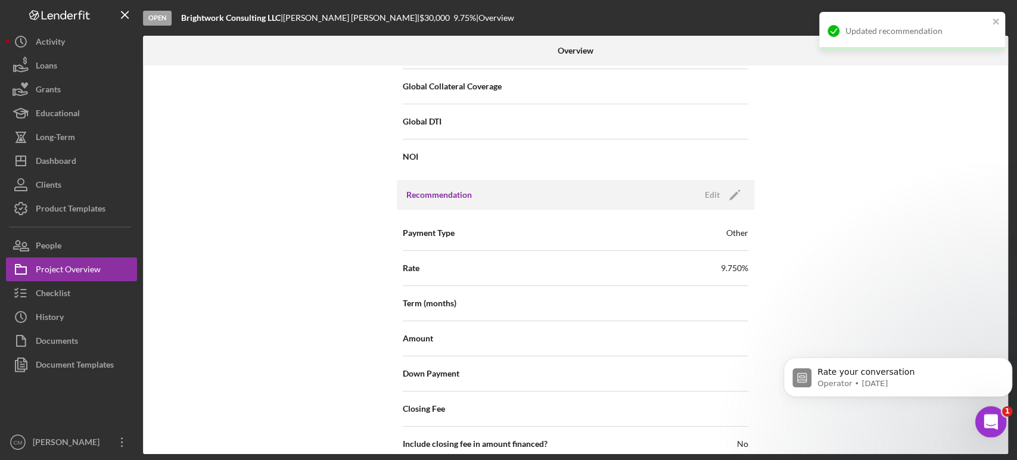
click at [991, 427] on icon "Open Intercom Messenger" at bounding box center [989, 420] width 20 height 20
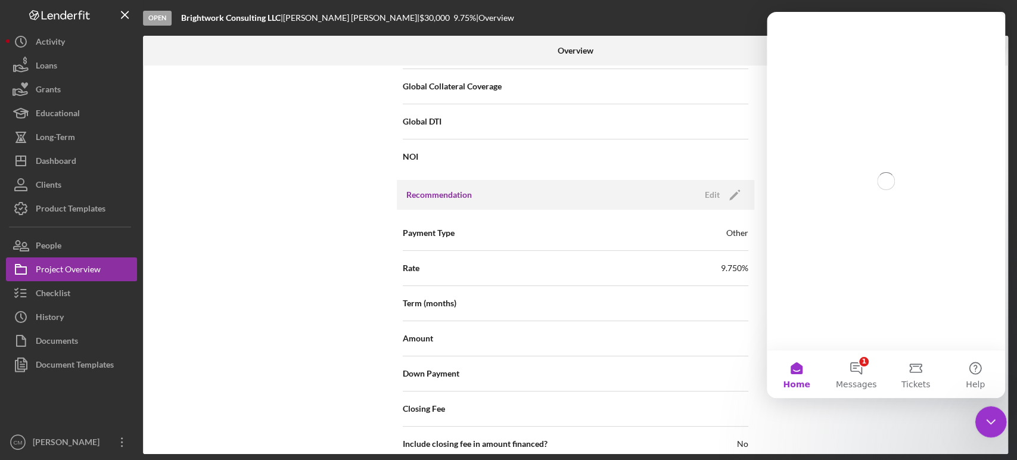
scroll to position [0, 0]
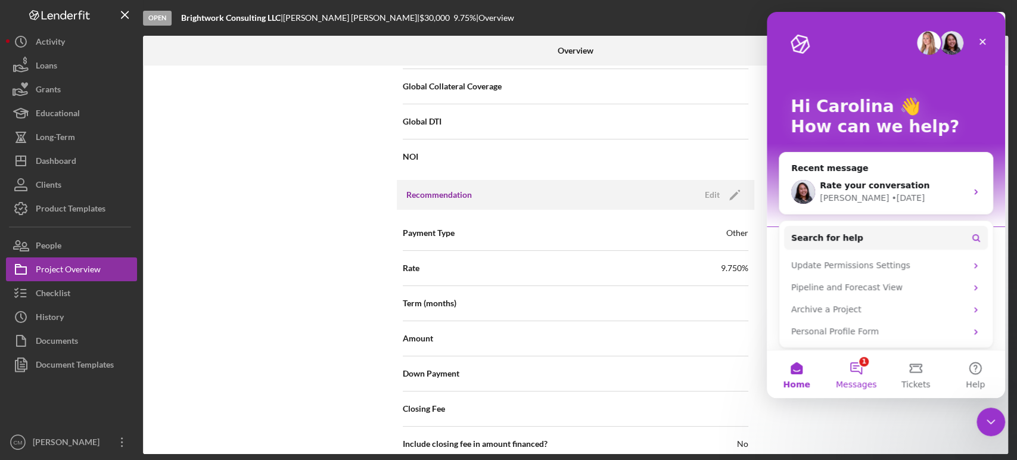
click at [855, 369] on button "1 Messages" at bounding box center [856, 374] width 60 height 48
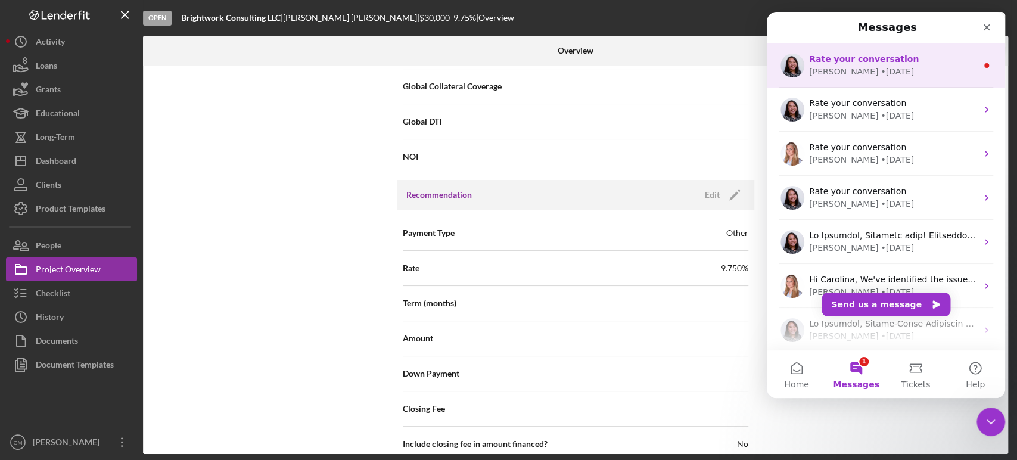
click at [881, 70] on div "• 2d ago" at bounding box center [897, 72] width 33 height 13
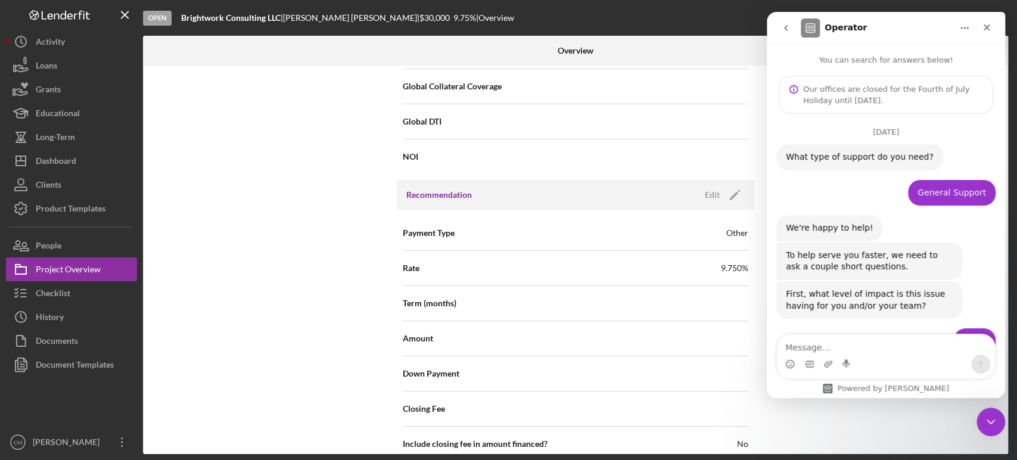
scroll to position [95, 0]
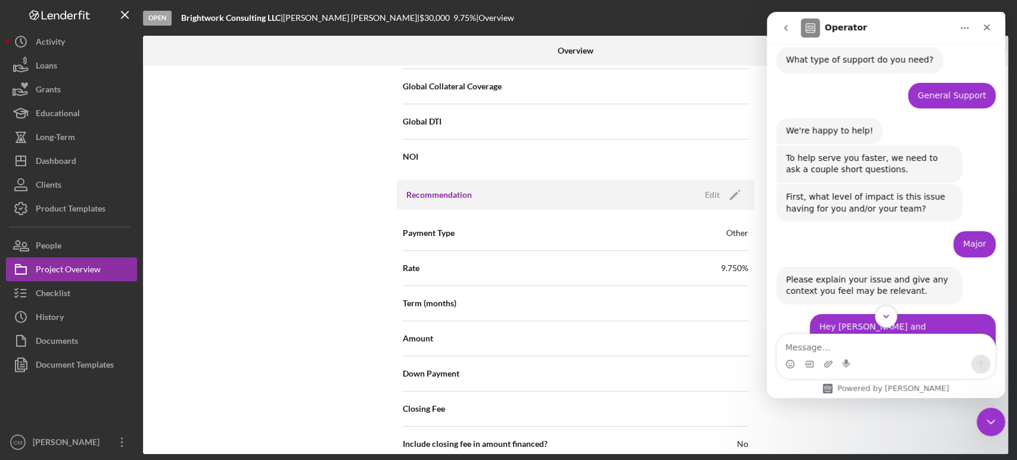
click at [888, 318] on icon "Scroll to bottom" at bounding box center [886, 316] width 11 height 11
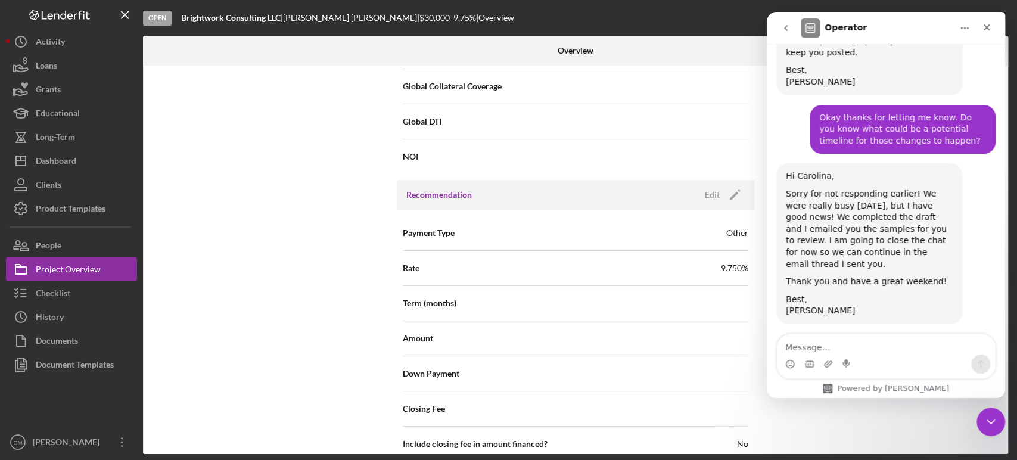
scroll to position [1493, 0]
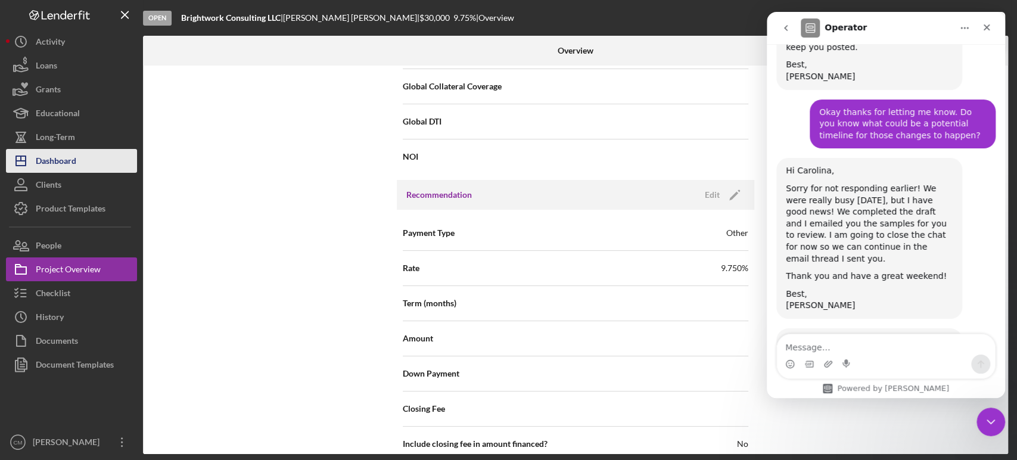
click at [65, 161] on div "Dashboard" at bounding box center [56, 162] width 41 height 27
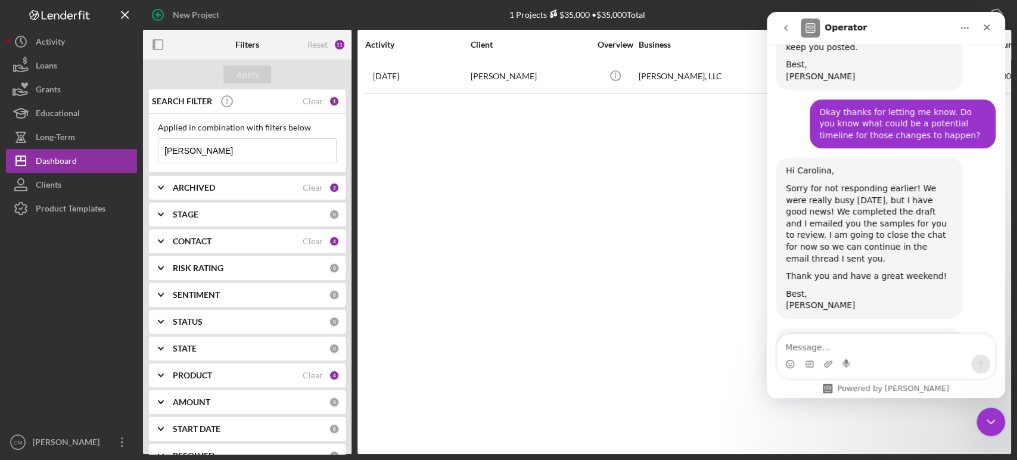
click at [916, 400] on span "Amazing" at bounding box center [915, 410] width 21 height 21
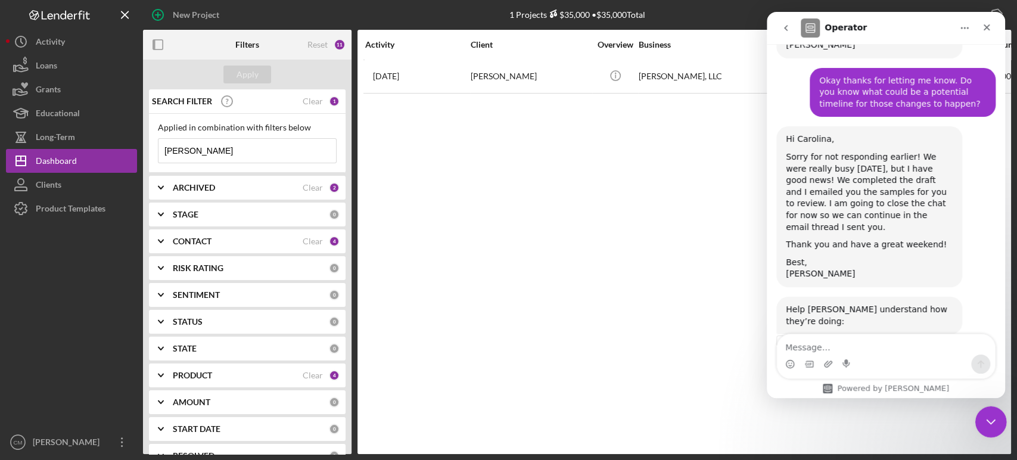
click at [996, 425] on div "Close Intercom Messenger" at bounding box center [989, 420] width 29 height 29
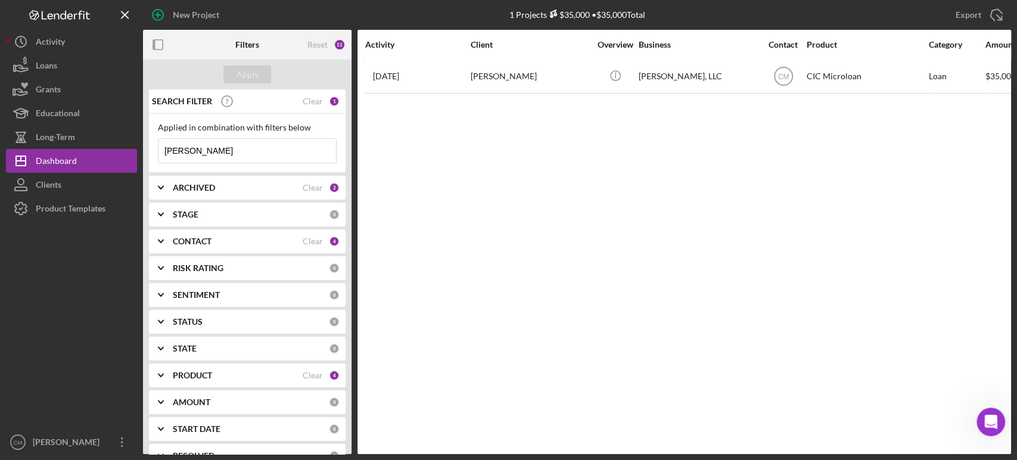
click at [220, 155] on input "henry fletcher" at bounding box center [247, 151] width 178 height 24
click at [259, 80] on button "Apply" at bounding box center [247, 75] width 48 height 18
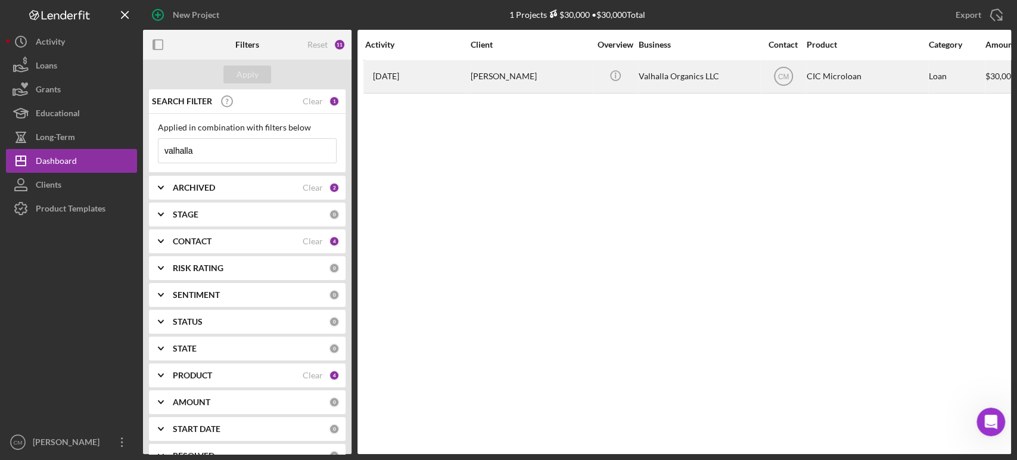
click at [480, 77] on div "Allison Reid-Cunningham" at bounding box center [530, 77] width 119 height 32
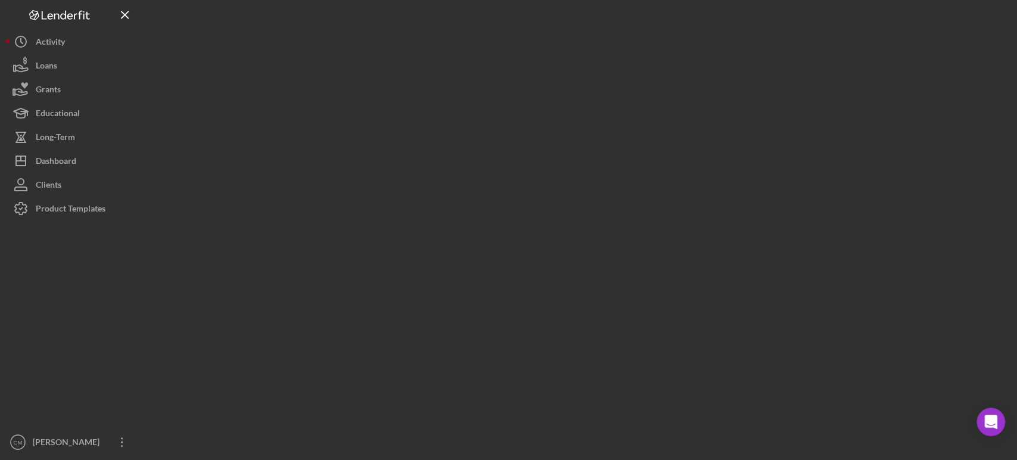
click at [480, 77] on div at bounding box center [577, 227] width 868 height 454
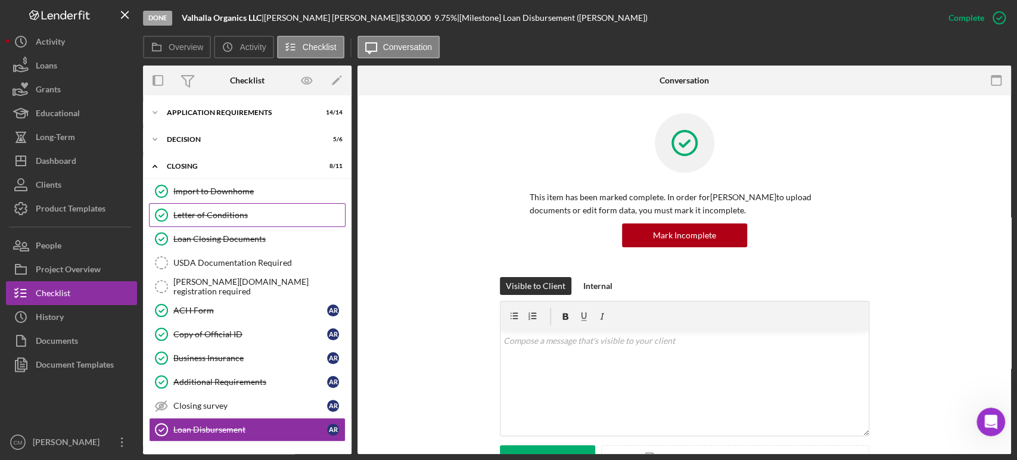
scroll to position [24, 0]
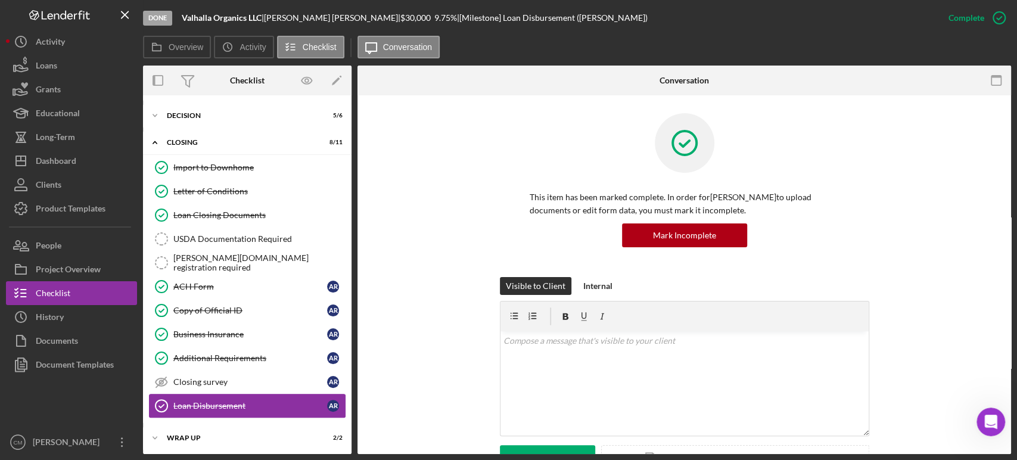
click at [216, 401] on div "Loan Disbursement" at bounding box center [250, 406] width 154 height 10
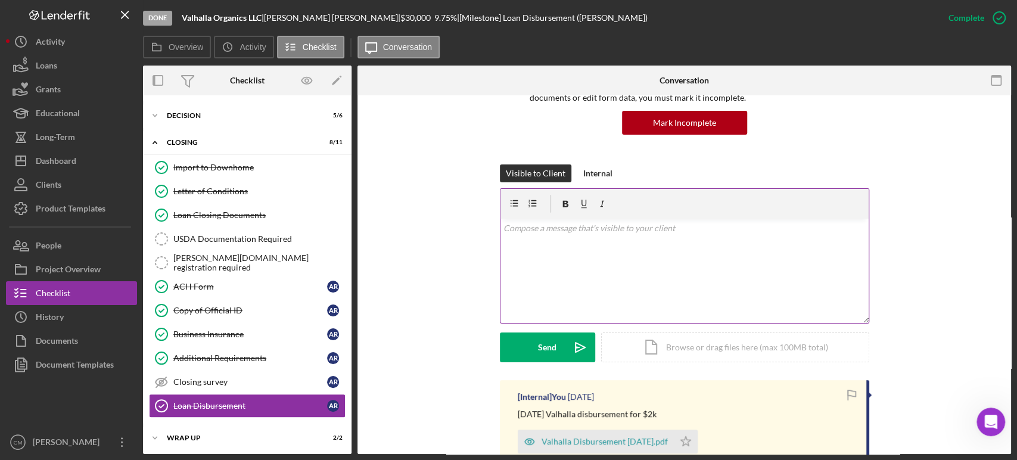
scroll to position [111, 0]
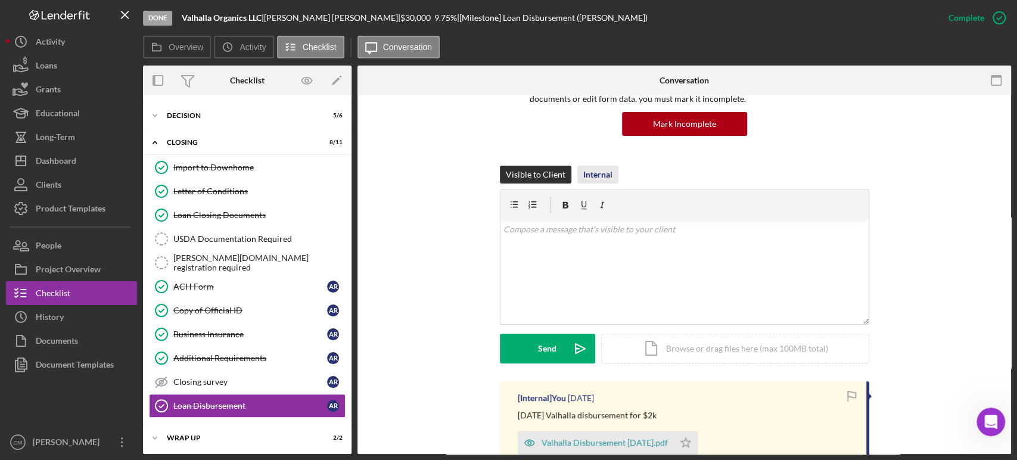
click at [600, 178] on div "Internal" at bounding box center [597, 175] width 29 height 18
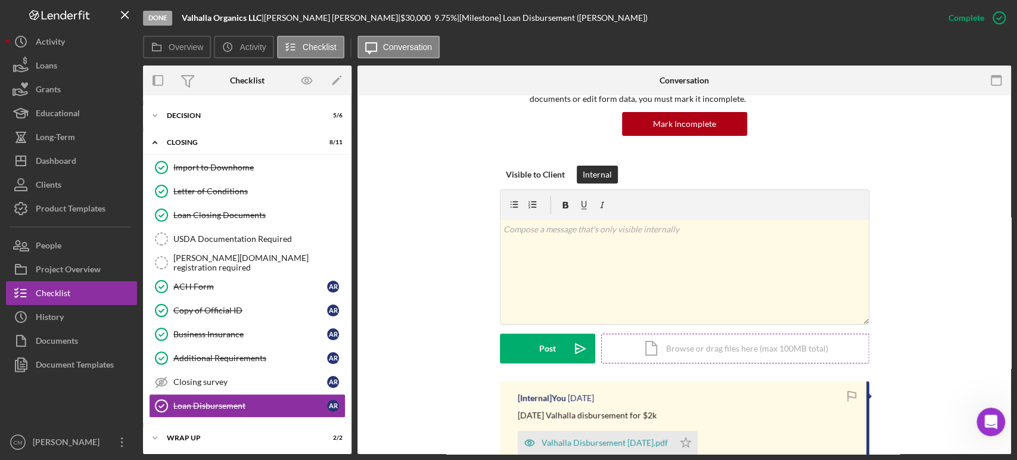
click at [653, 340] on div "Icon/Document Browse or drag files here (max 100MB total) Tap to choose files o…" at bounding box center [735, 349] width 268 height 30
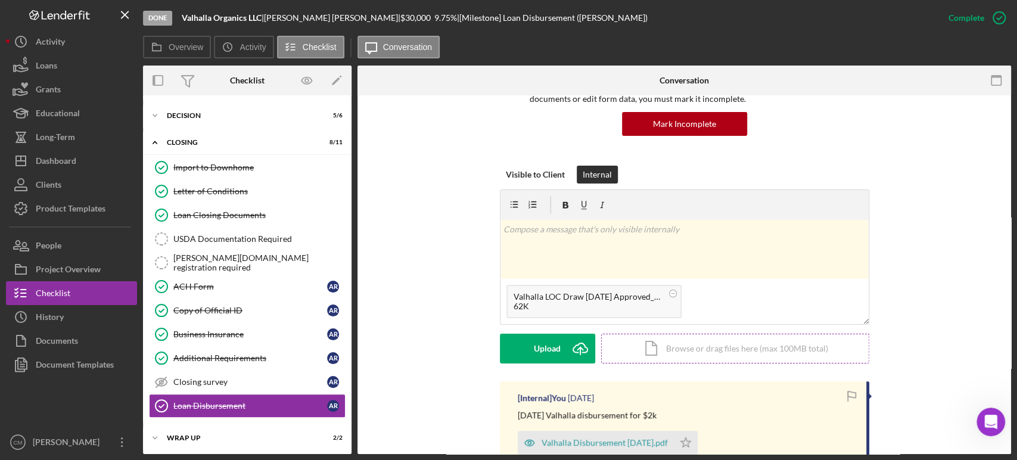
click at [697, 354] on div "Icon/Document Browse or drag files here (max 100MB total) Tap to choose files o…" at bounding box center [735, 349] width 268 height 30
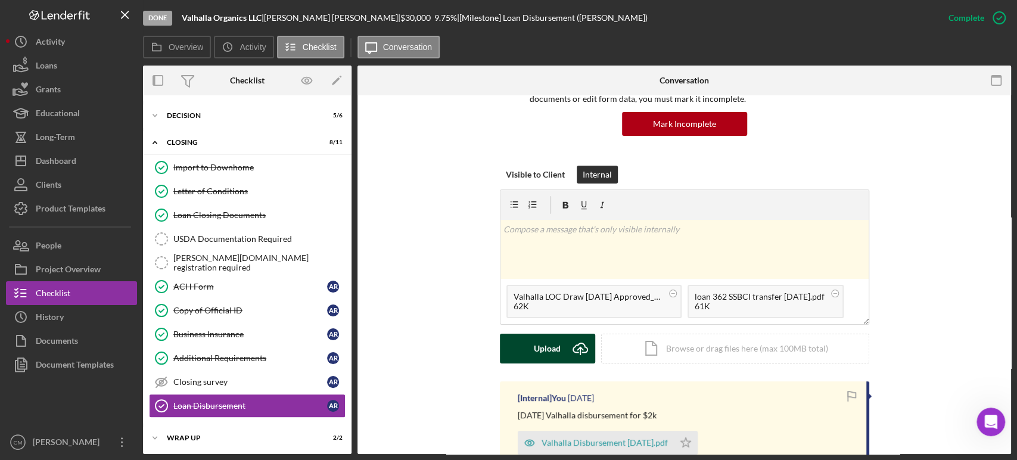
click at [553, 351] on div "Upload" at bounding box center [547, 349] width 27 height 30
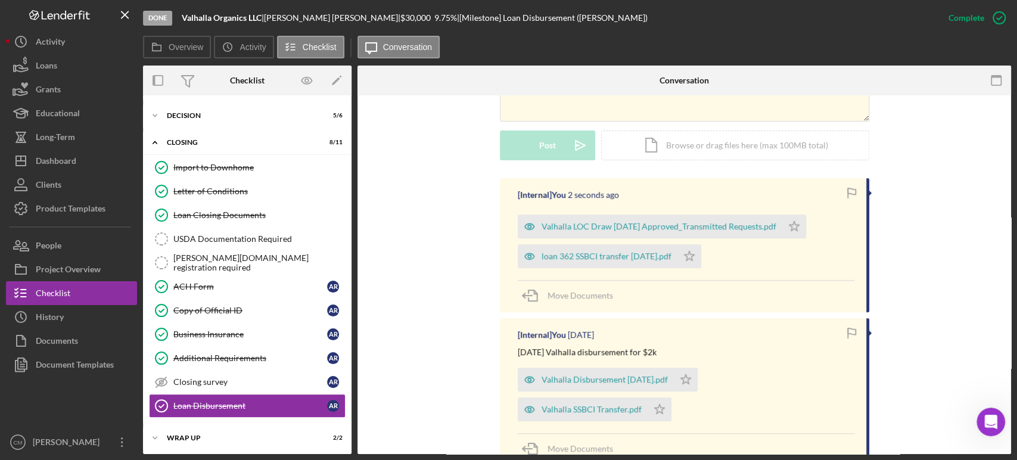
scroll to position [315, 0]
click at [79, 161] on button "Icon/Dashboard Dashboard" at bounding box center [71, 161] width 131 height 24
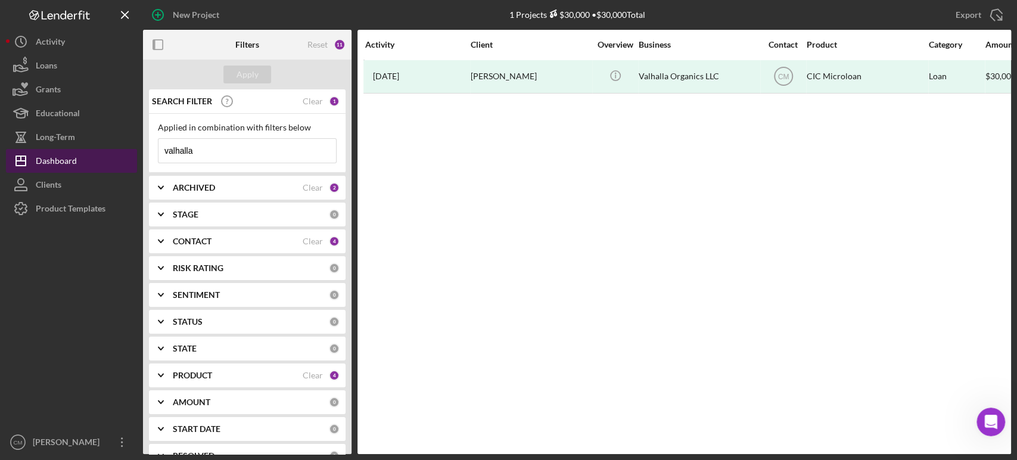
click at [85, 159] on button "Icon/Dashboard Dashboard" at bounding box center [71, 161] width 131 height 24
click at [49, 160] on div "Dashboard" at bounding box center [56, 162] width 41 height 27
click at [256, 153] on input "valhalla" at bounding box center [247, 151] width 178 height 24
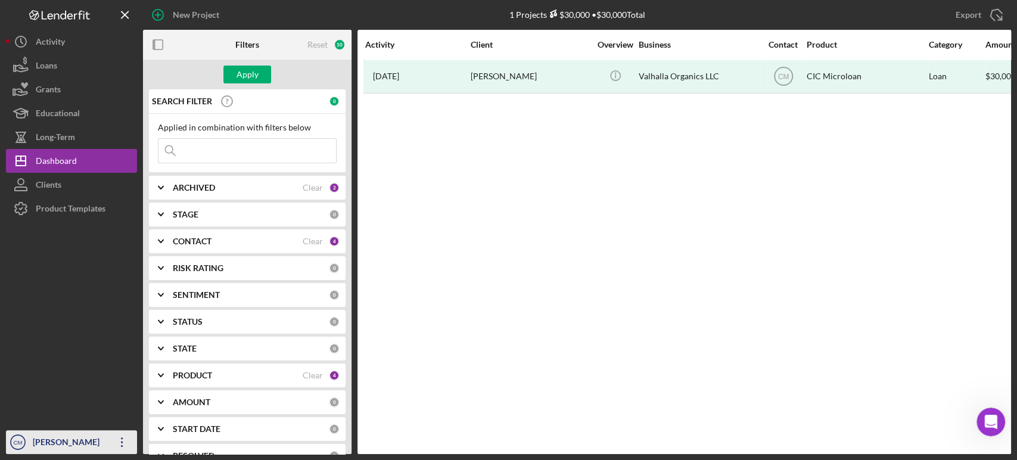
click at [122, 442] on icon "button" at bounding box center [122, 442] width 2 height 10
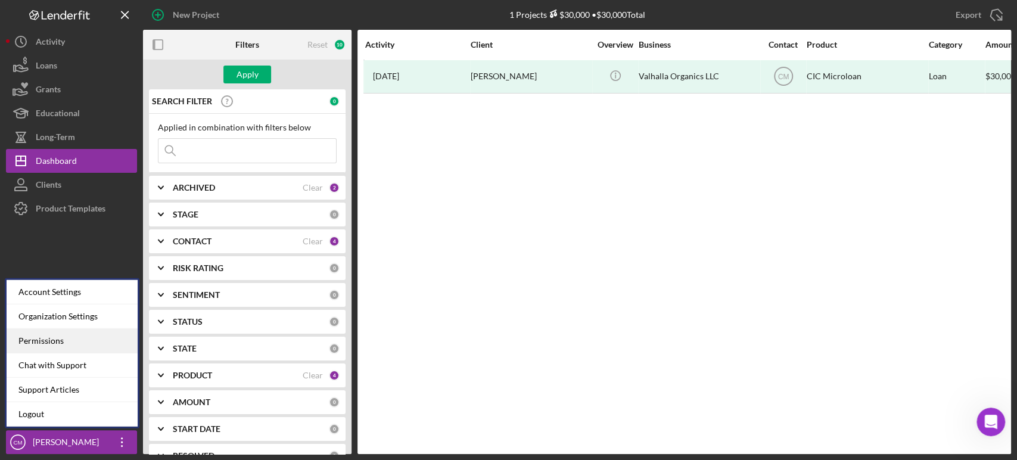
click at [78, 341] on div "Permissions" at bounding box center [72, 341] width 131 height 24
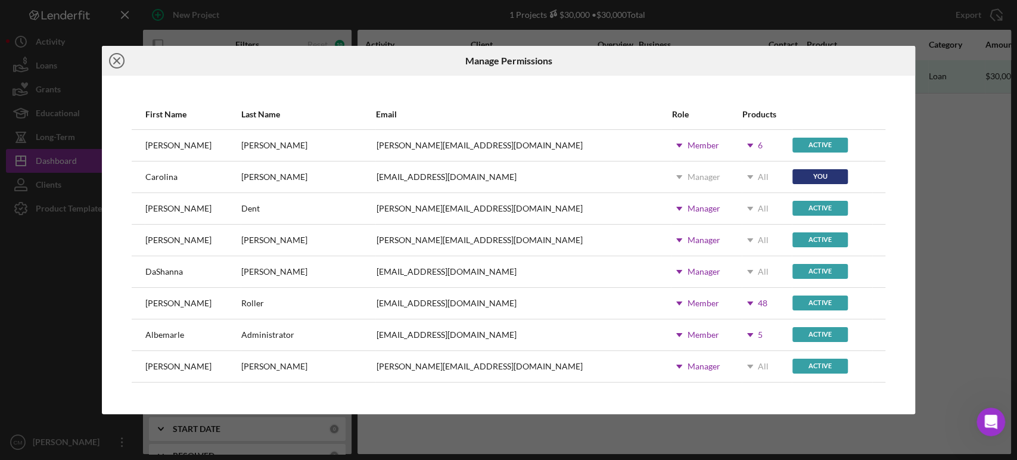
click at [117, 61] on line at bounding box center [117, 61] width 6 height 6
